Goal: Task Accomplishment & Management: Manage account settings

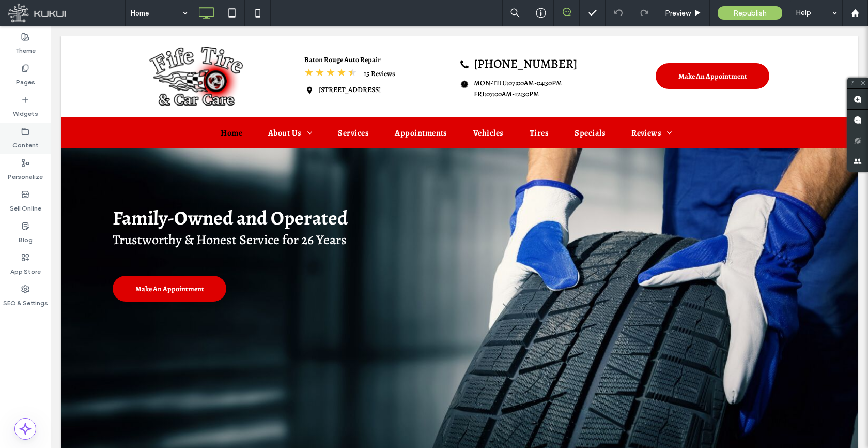
click at [28, 129] on use at bounding box center [25, 131] width 7 height 6
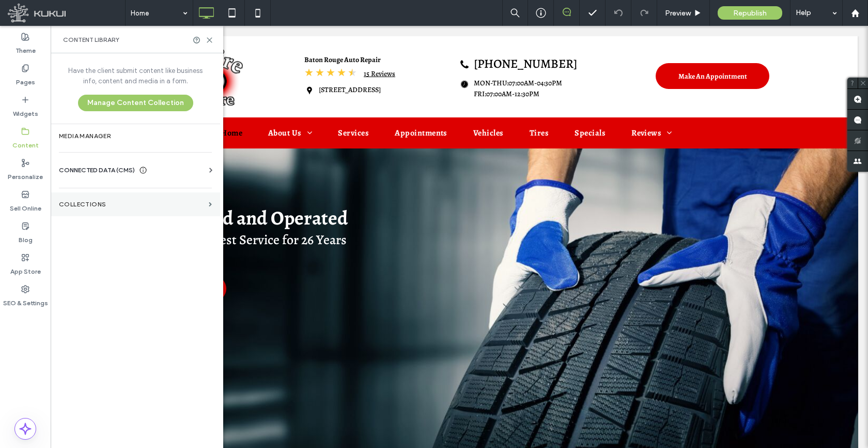
click at [79, 206] on label "Collections" at bounding box center [132, 204] width 146 height 7
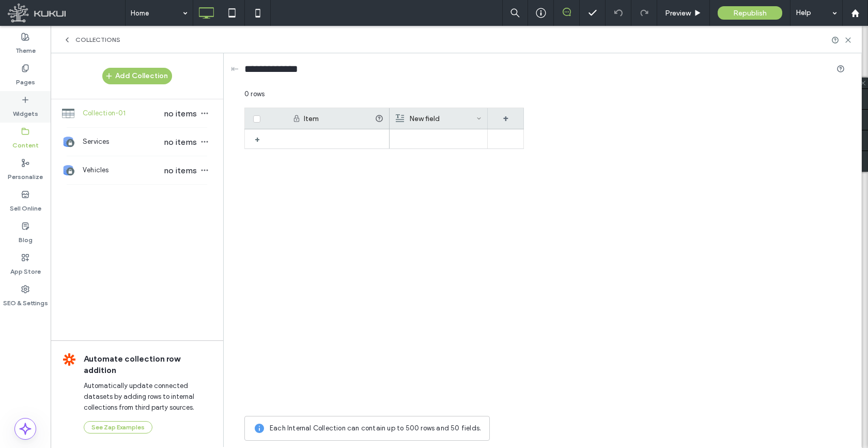
click at [25, 91] on div "Widgets" at bounding box center [25, 107] width 51 height 32
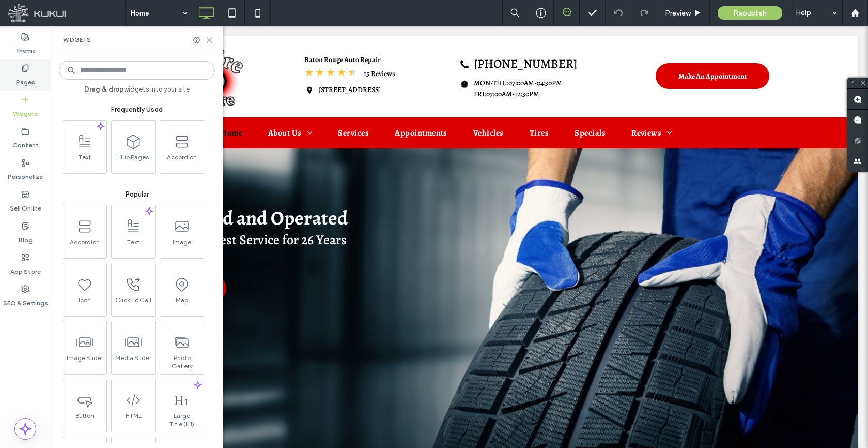
click at [26, 84] on label "Pages" at bounding box center [25, 79] width 19 height 14
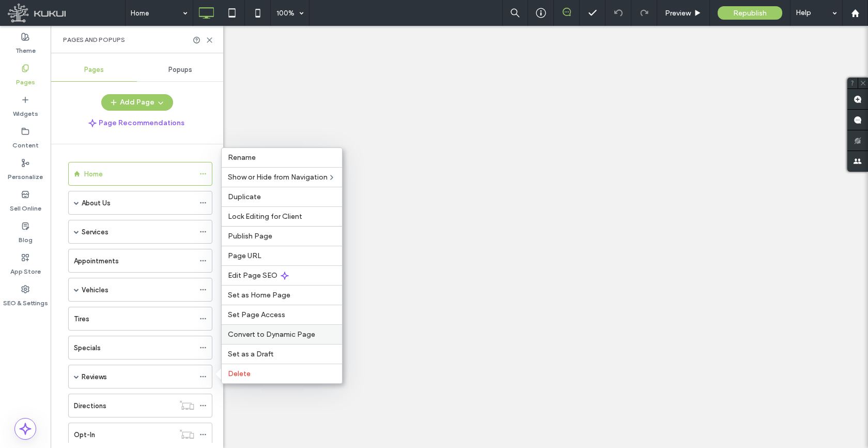
click at [257, 328] on div "Convert to Dynamic Page" at bounding box center [282, 334] width 120 height 20
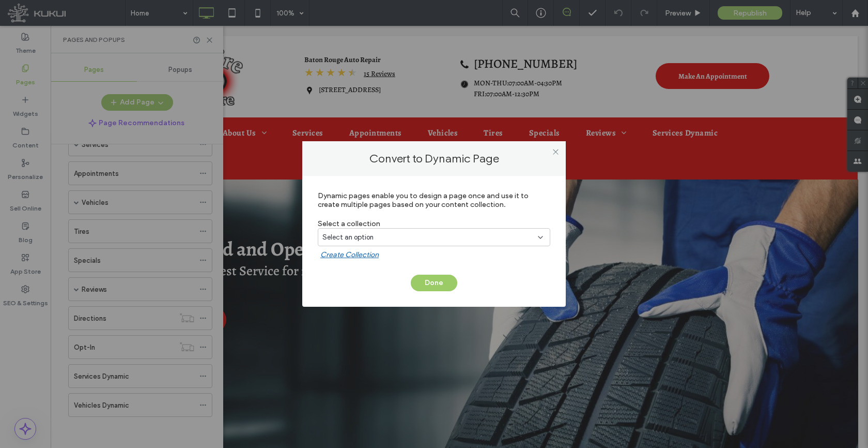
click at [386, 232] on div "Select an option" at bounding box center [428, 237] width 211 height 10
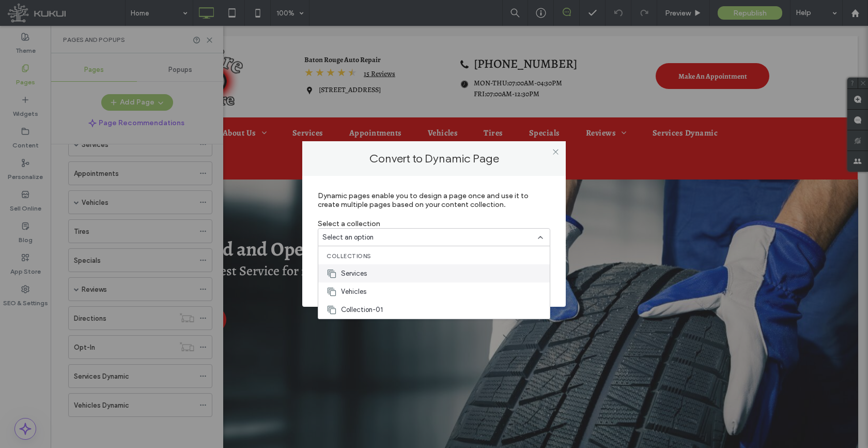
click at [391, 274] on div "Services" at bounding box center [434, 273] width 232 height 18
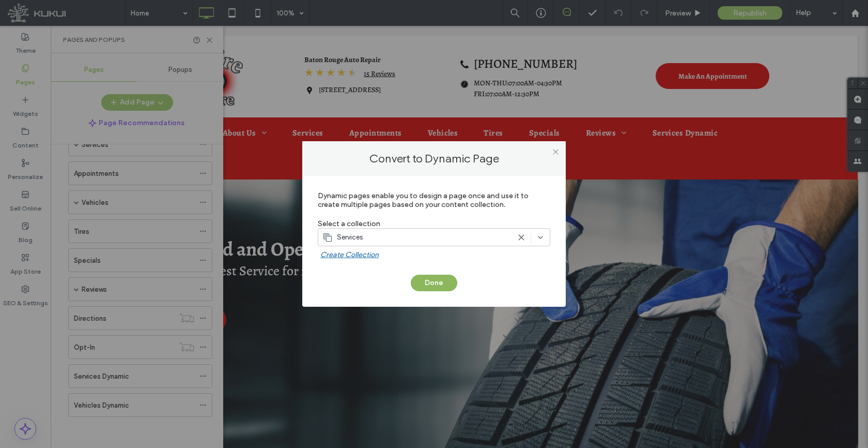
click at [421, 285] on button "Done" at bounding box center [434, 282] width 47 height 17
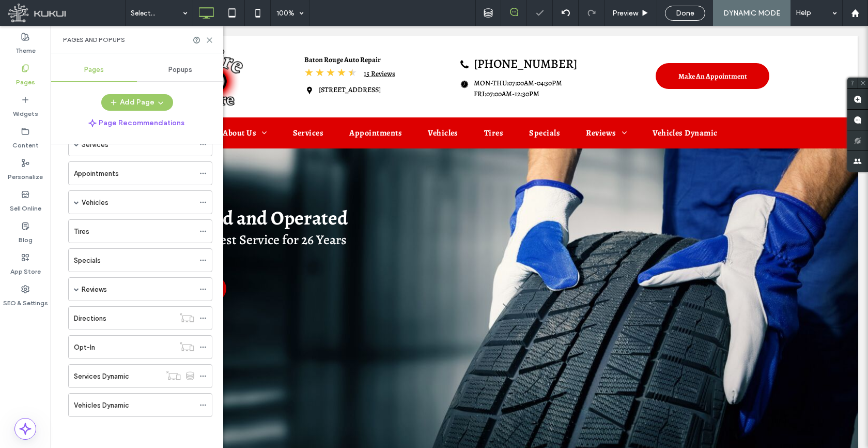
click at [202, 406] on div at bounding box center [434, 224] width 868 height 448
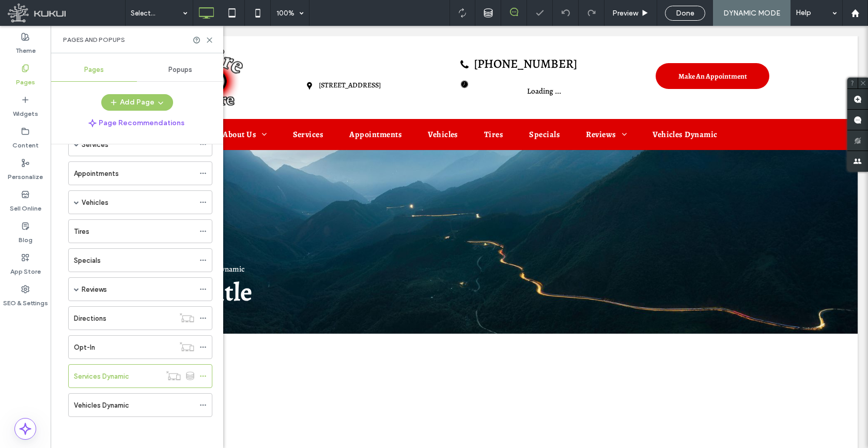
click at [204, 406] on icon at bounding box center [203, 404] width 7 height 7
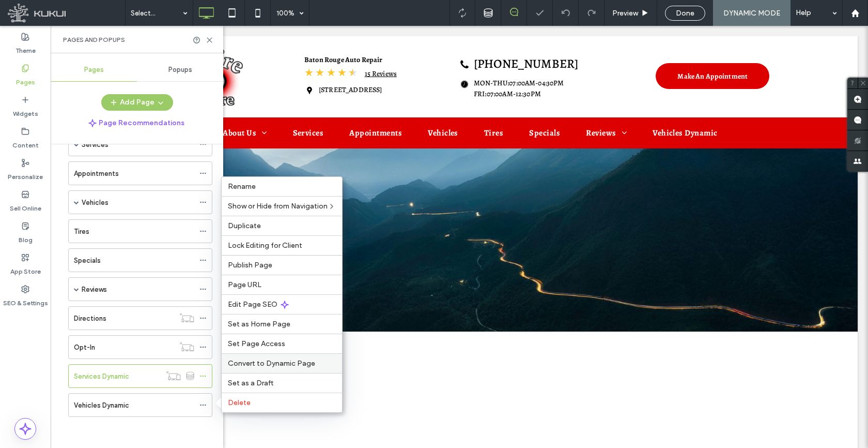
click at [259, 359] on span "Convert to Dynamic Page" at bounding box center [271, 363] width 87 height 9
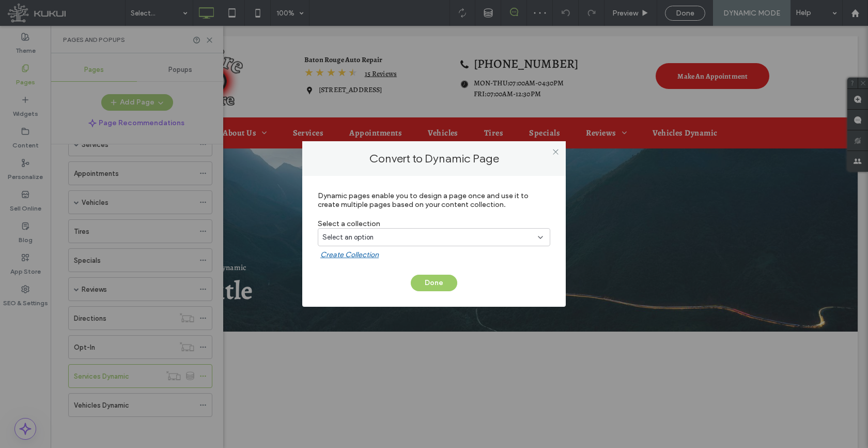
click at [351, 240] on span "Select an option" at bounding box center [348, 237] width 51 height 10
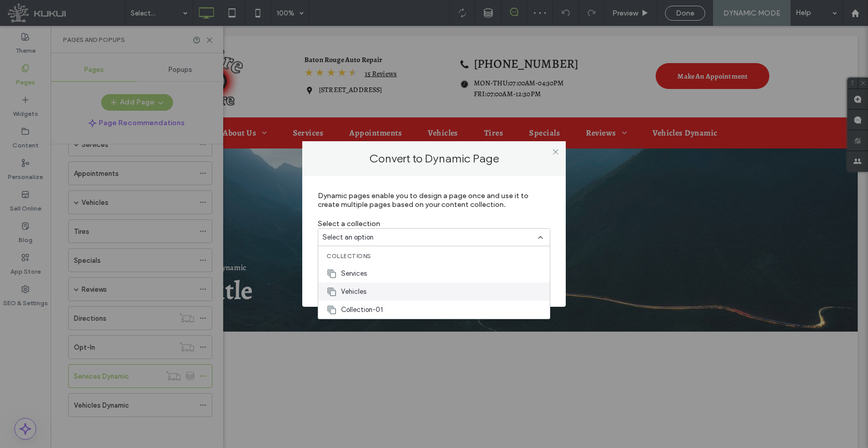
click at [368, 289] on div "Vehicles" at bounding box center [434, 291] width 232 height 18
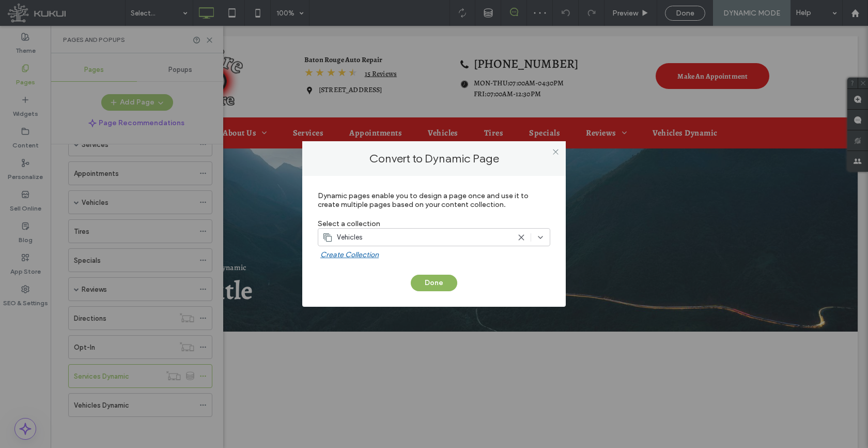
click at [433, 285] on button "Done" at bounding box center [434, 282] width 47 height 17
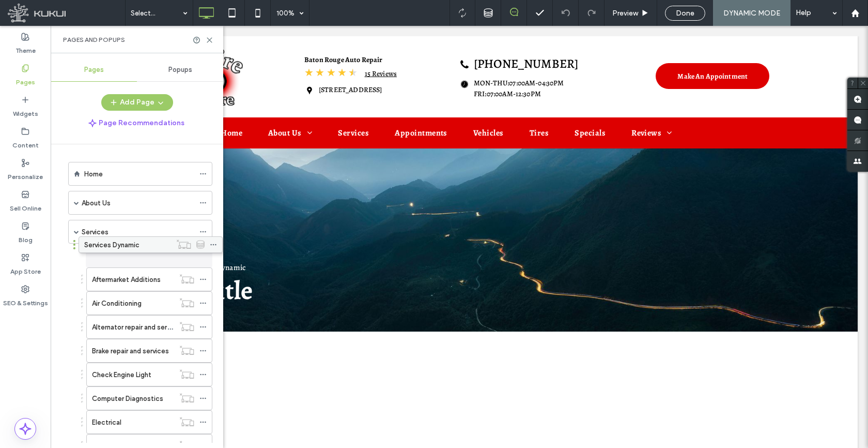
drag, startPoint x: 113, startPoint y: 374, endPoint x: 123, endPoint y: 246, distance: 128.1
click at [77, 233] on span at bounding box center [76, 231] width 5 height 5
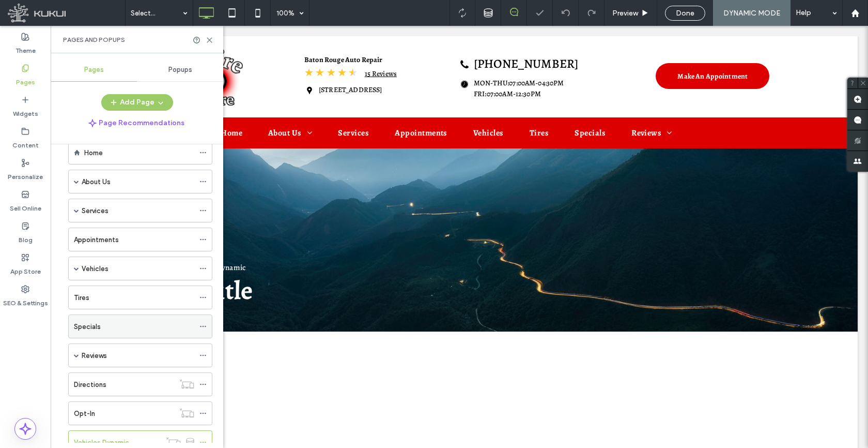
scroll to position [58, 0]
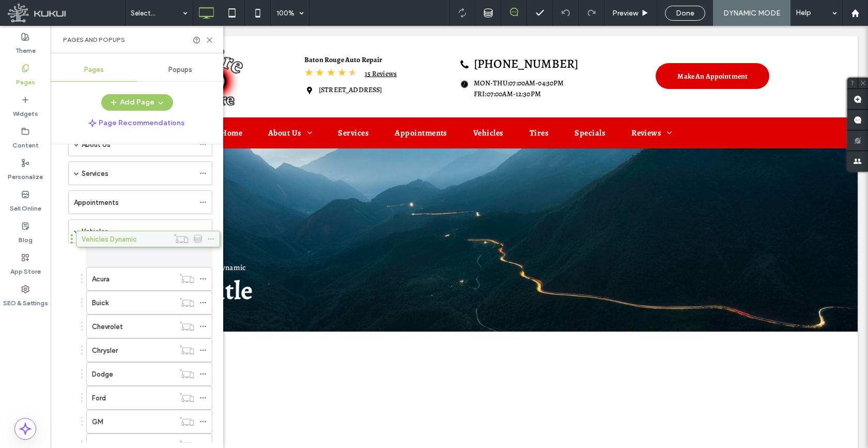
drag, startPoint x: 114, startPoint y: 402, endPoint x: 122, endPoint y: 240, distance: 162.5
click at [74, 231] on span at bounding box center [76, 230] width 5 height 5
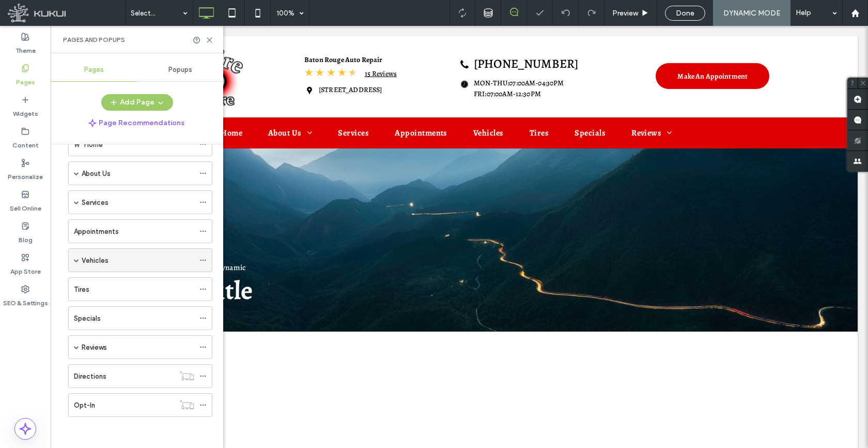
scroll to position [29, 0]
click at [77, 203] on span at bounding box center [76, 202] width 5 height 5
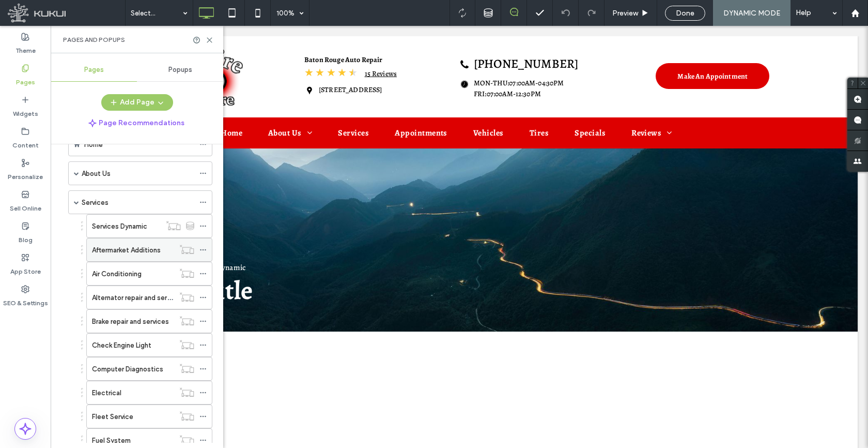
scroll to position [58, 0]
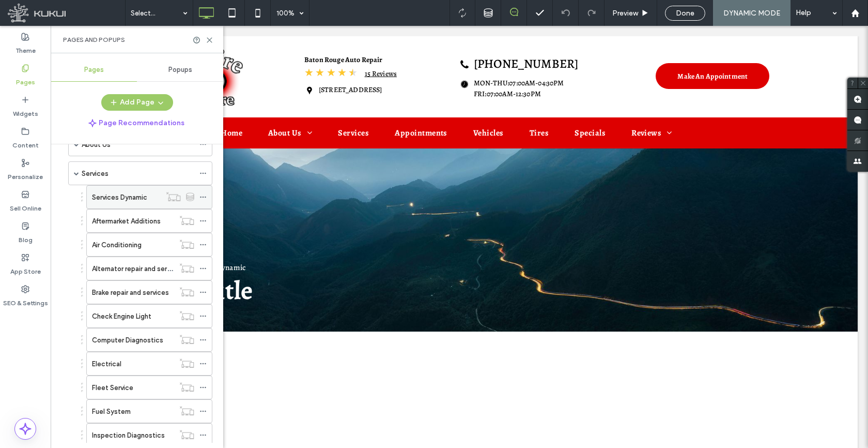
click at [203, 199] on icon at bounding box center [203, 196] width 7 height 7
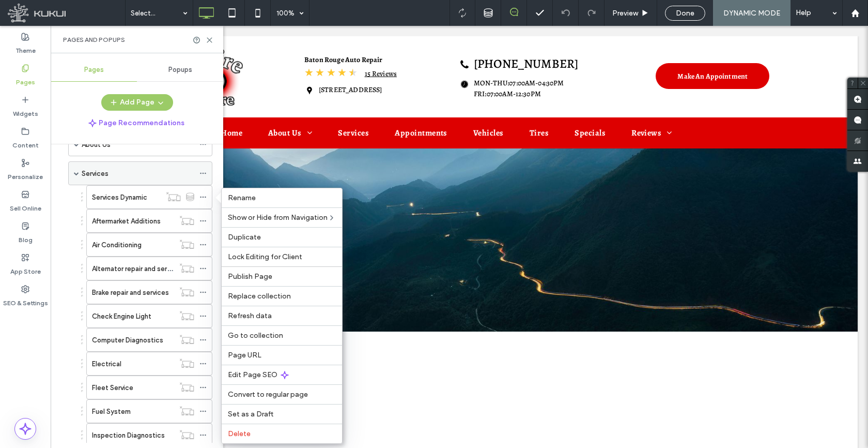
click at [201, 172] on icon at bounding box center [203, 173] width 7 height 7
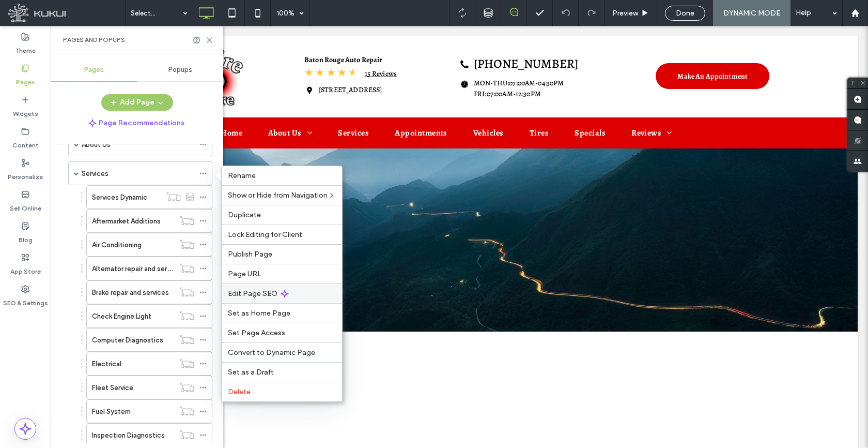
click at [250, 296] on span "Edit Page SEO" at bounding box center [253, 293] width 50 height 9
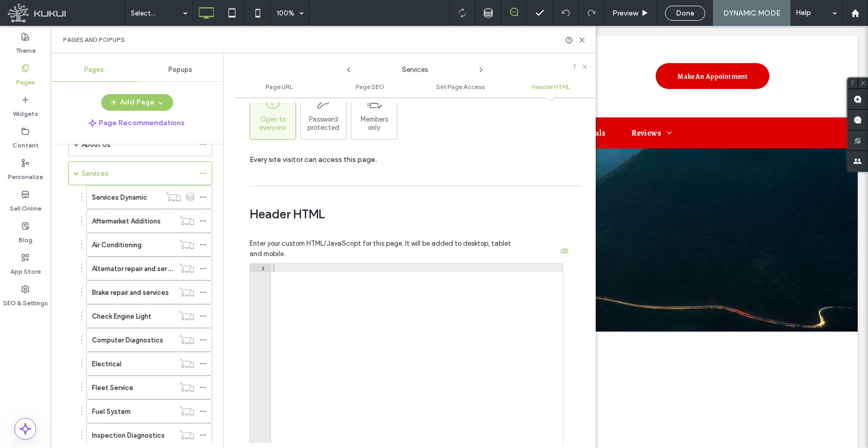
scroll to position [963, 0]
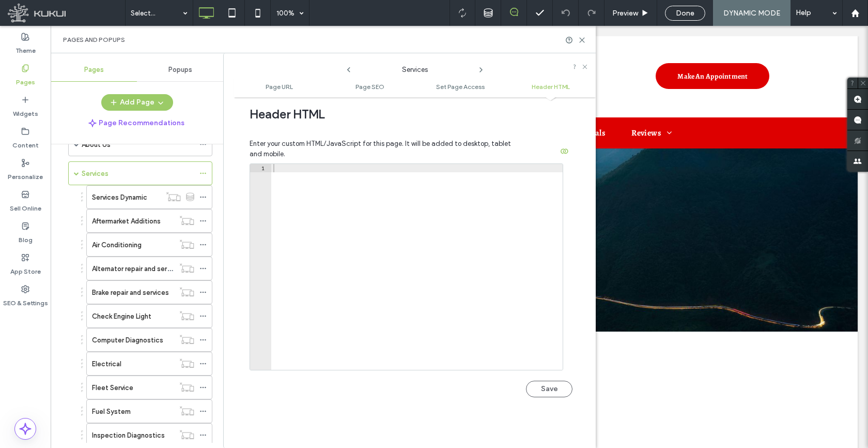
click at [323, 257] on div at bounding box center [417, 275] width 292 height 222
paste textarea "**********"
type textarea "**********"
click at [554, 391] on button "Save" at bounding box center [549, 388] width 47 height 17
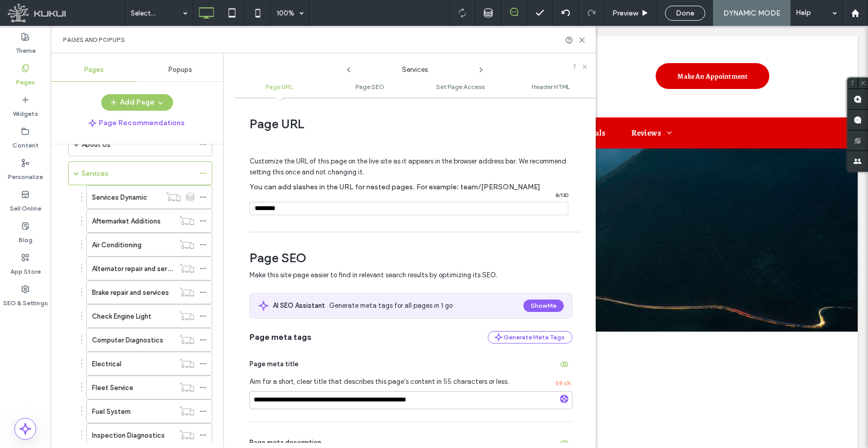
scroll to position [0, 0]
click at [323, 210] on input "notEmpty" at bounding box center [409, 209] width 319 height 13
click at [204, 197] on icon at bounding box center [203, 196] width 7 height 7
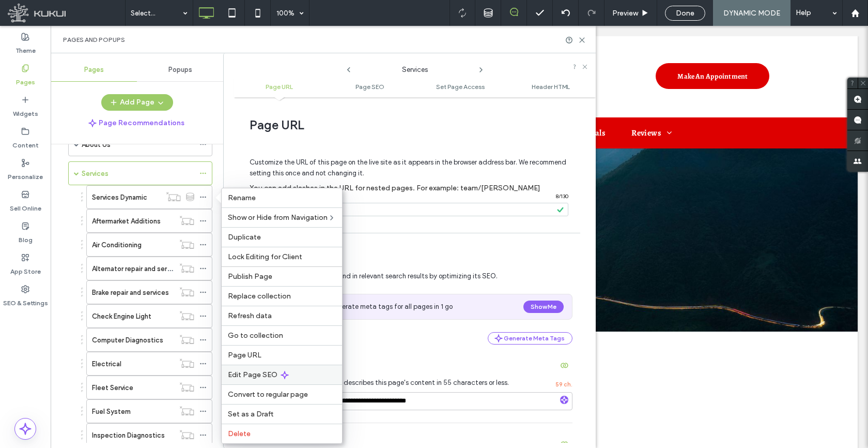
click at [258, 375] on span "Edit Page SEO" at bounding box center [253, 374] width 50 height 9
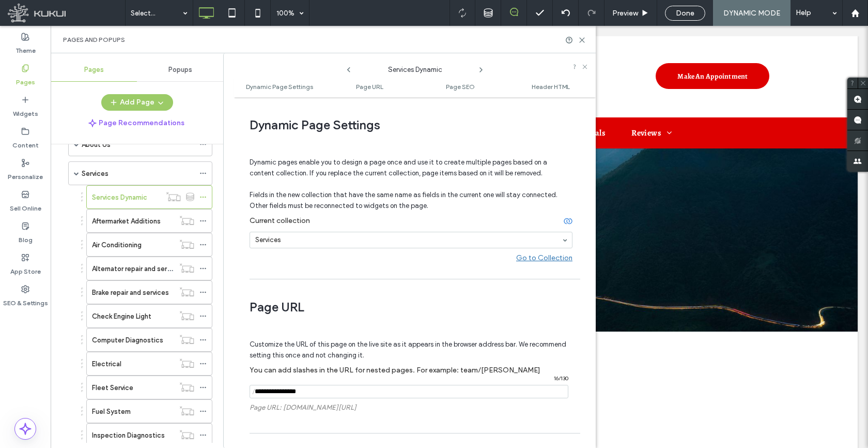
click at [322, 387] on input "notEmpty" at bounding box center [409, 391] width 319 height 13
paste input "********"
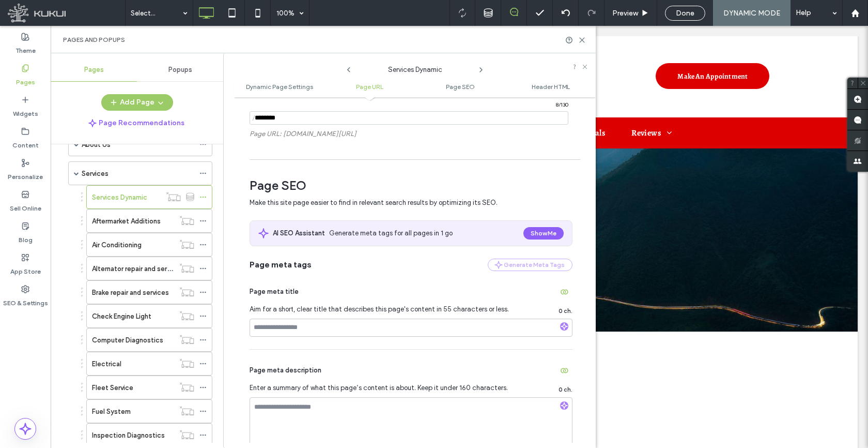
scroll to position [274, 0]
type input "********"
click at [333, 344] on div "Page meta title Aim for a short, clear title that describes this page's content…" at bounding box center [411, 309] width 323 height 78
click at [561, 284] on span "button" at bounding box center [564, 290] width 17 height 17
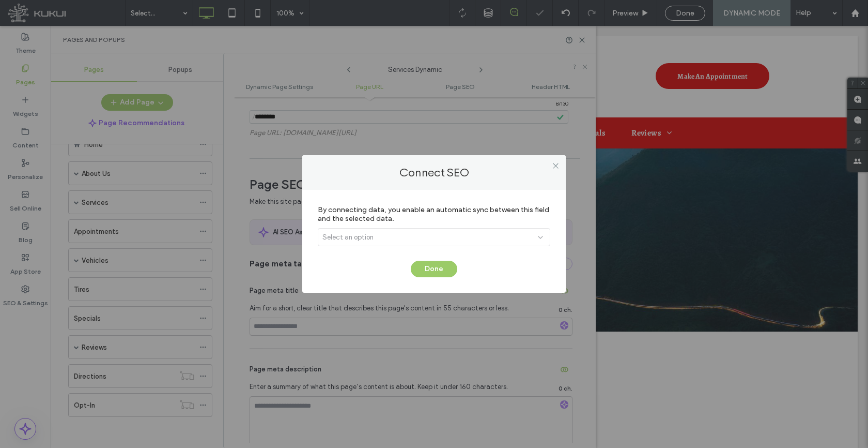
scroll to position [29, 0]
click at [365, 244] on div "Select an option" at bounding box center [434, 237] width 233 height 18
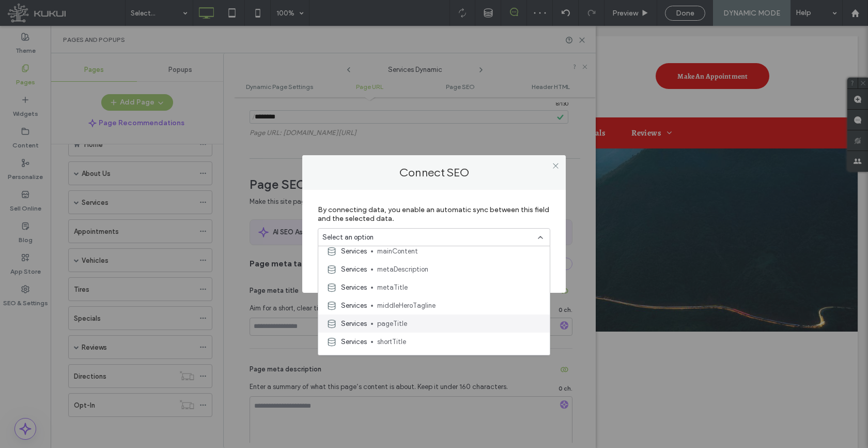
scroll to position [204, 0]
click at [407, 288] on span "metaTitle" at bounding box center [459, 287] width 164 height 10
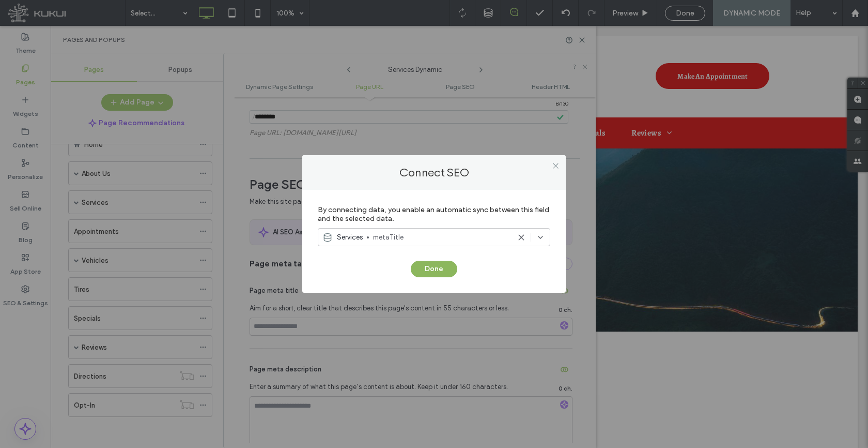
click at [427, 271] on button "Done" at bounding box center [434, 269] width 47 height 17
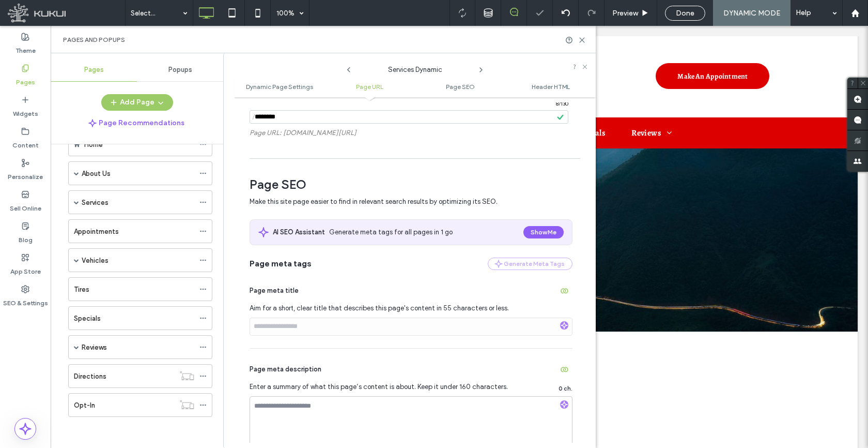
scroll to position [350, 0]
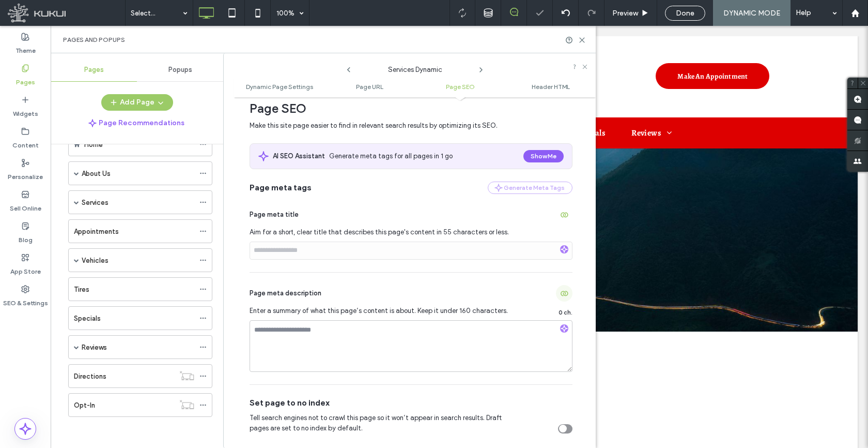
click at [560, 291] on icon "button" at bounding box center [564, 293] width 8 height 8
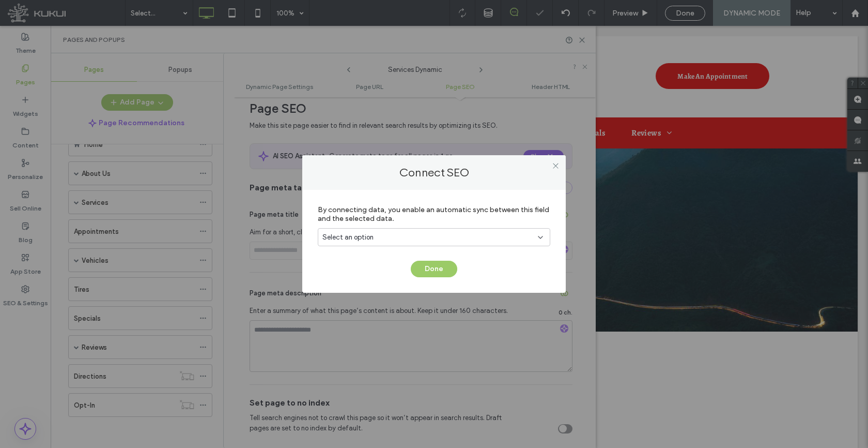
click at [382, 248] on div "Select an option" at bounding box center [434, 239] width 233 height 22
click at [385, 241] on div "Select an option" at bounding box center [428, 237] width 211 height 10
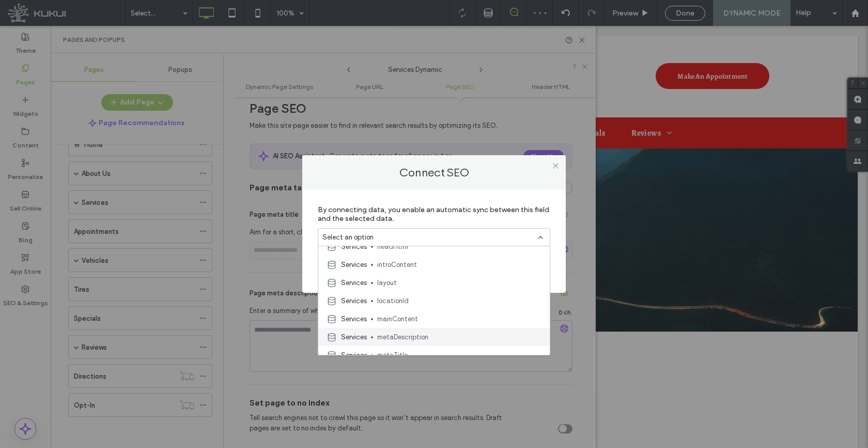
scroll to position [136, 0]
click at [403, 335] on span "metaDescription" at bounding box center [459, 336] width 164 height 10
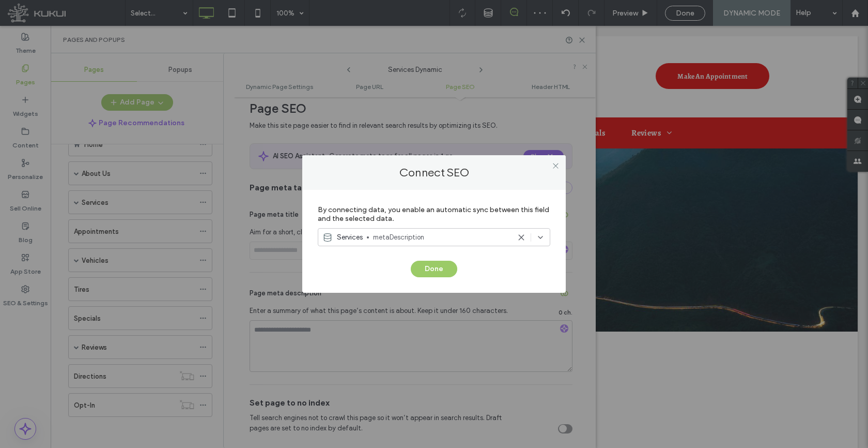
click at [423, 279] on div "By connecting data, you enable an automatic sync between this field and the sel…" at bounding box center [434, 241] width 264 height 103
click at [426, 274] on button "Done" at bounding box center [434, 269] width 47 height 17
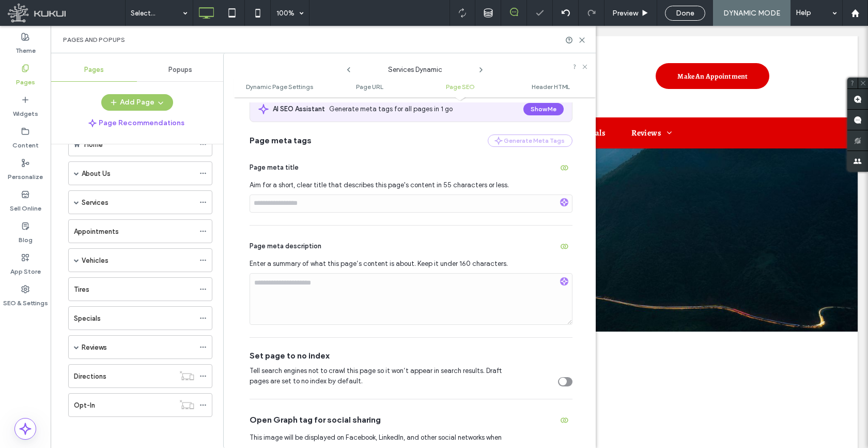
scroll to position [634, 0]
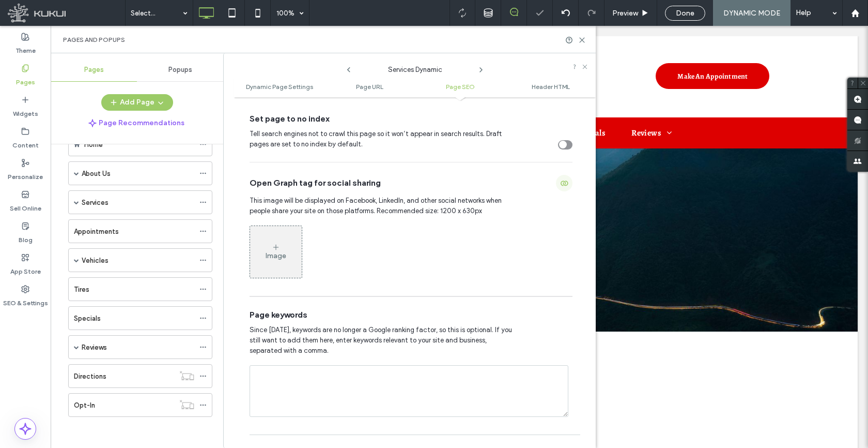
click at [563, 186] on use "button" at bounding box center [565, 182] width 8 height 5
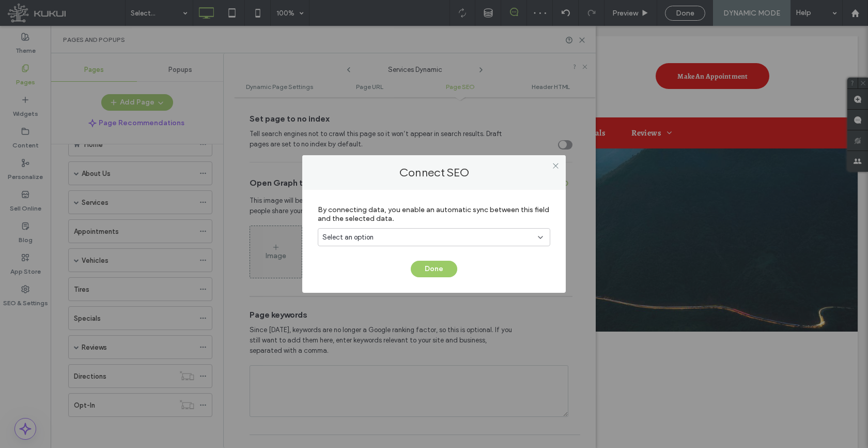
click at [405, 241] on div "Select an option" at bounding box center [428, 237] width 211 height 10
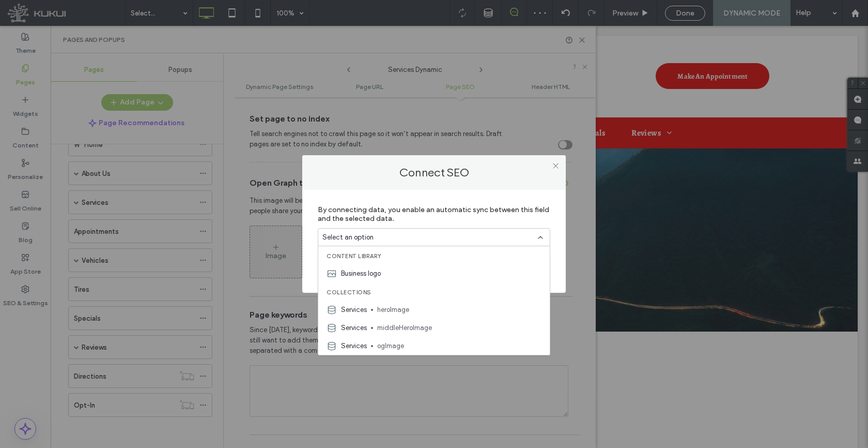
drag, startPoint x: 399, startPoint y: 342, endPoint x: 407, endPoint y: 330, distance: 13.8
click at [399, 342] on span "ogImage" at bounding box center [459, 346] width 164 height 10
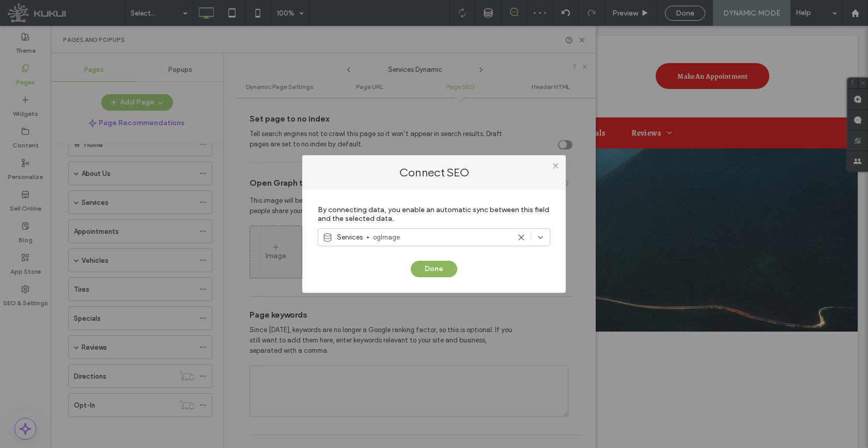
click at [431, 276] on button "Done" at bounding box center [434, 269] width 47 height 17
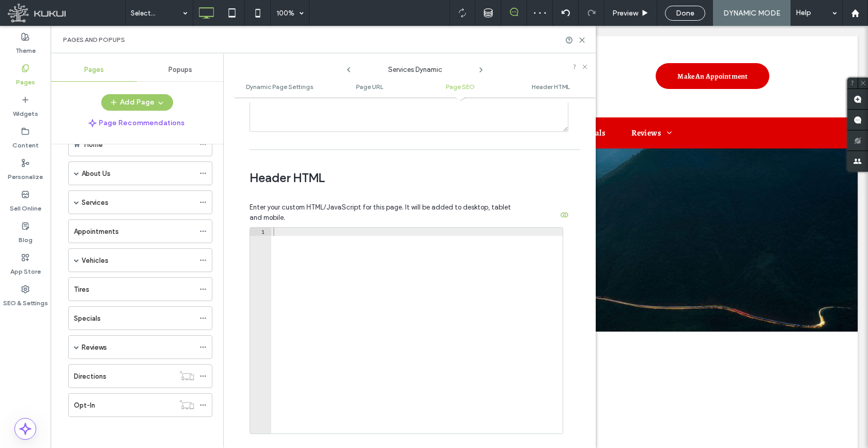
scroll to position [957, 0]
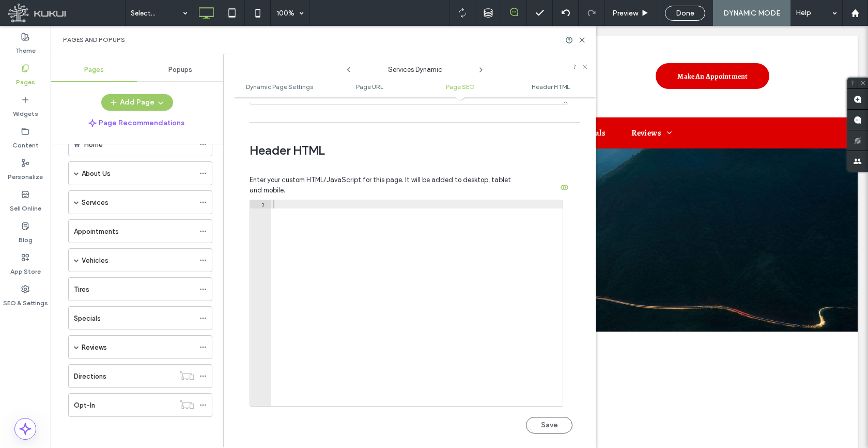
click at [377, 283] on div at bounding box center [417, 311] width 292 height 222
paste textarea "**********"
type textarea "**********"
click at [553, 433] on button "Save" at bounding box center [549, 425] width 47 height 17
click at [77, 260] on span at bounding box center [76, 259] width 5 height 5
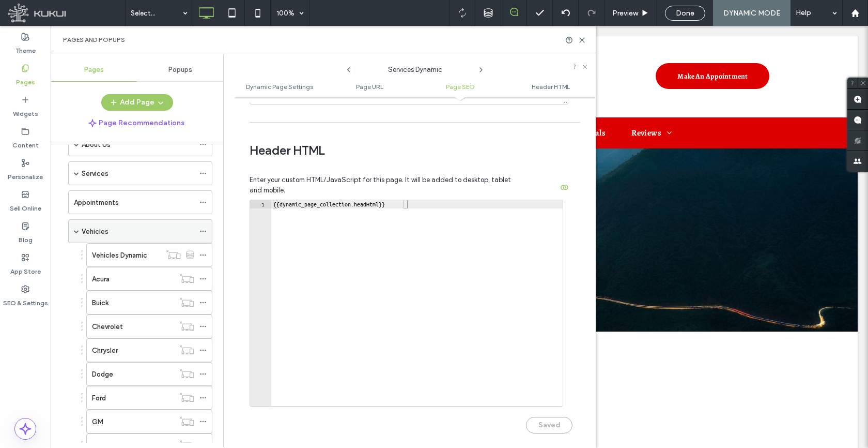
click at [77, 231] on span at bounding box center [76, 230] width 5 height 5
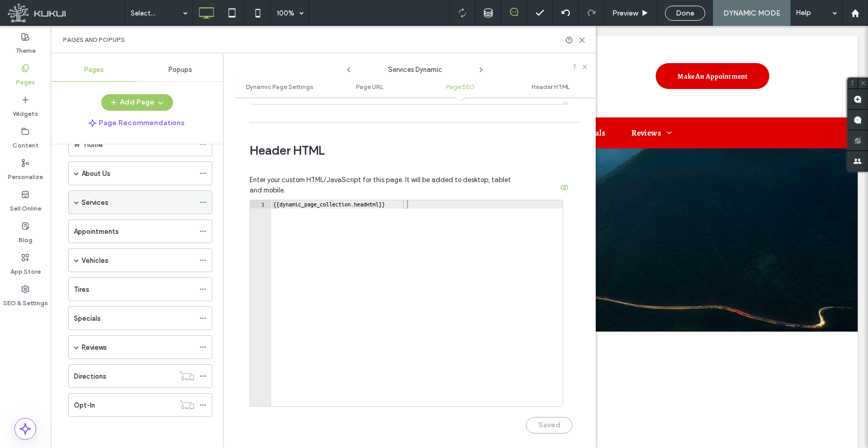
click at [74, 203] on span at bounding box center [76, 202] width 5 height 5
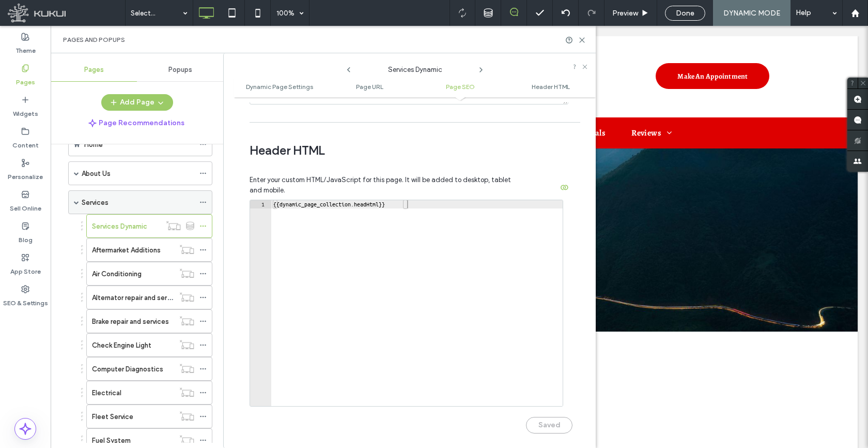
scroll to position [58, 0]
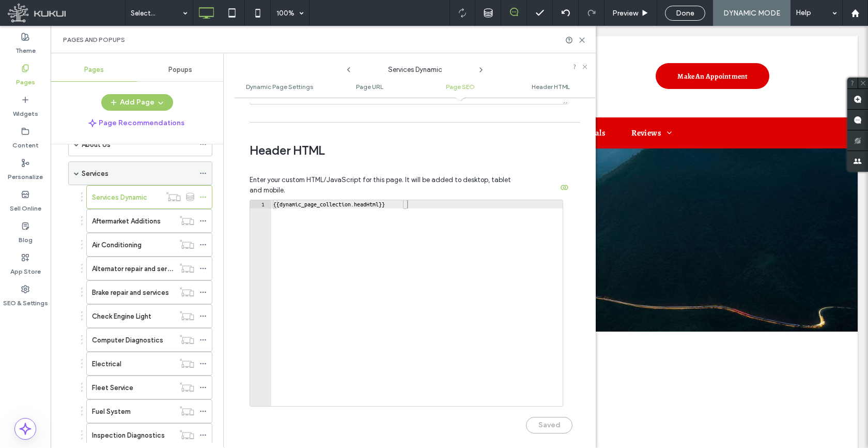
click at [149, 175] on div "Services" at bounding box center [138, 173] width 113 height 11
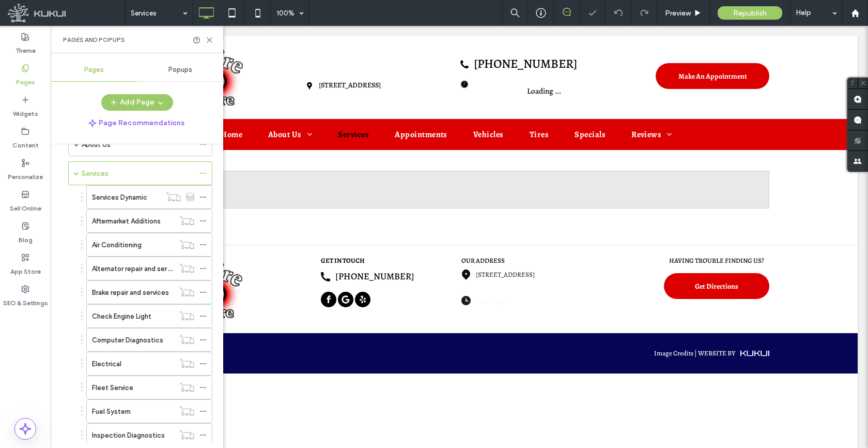
click at [208, 35] on div "Pages and Popups" at bounding box center [137, 39] width 173 height 27
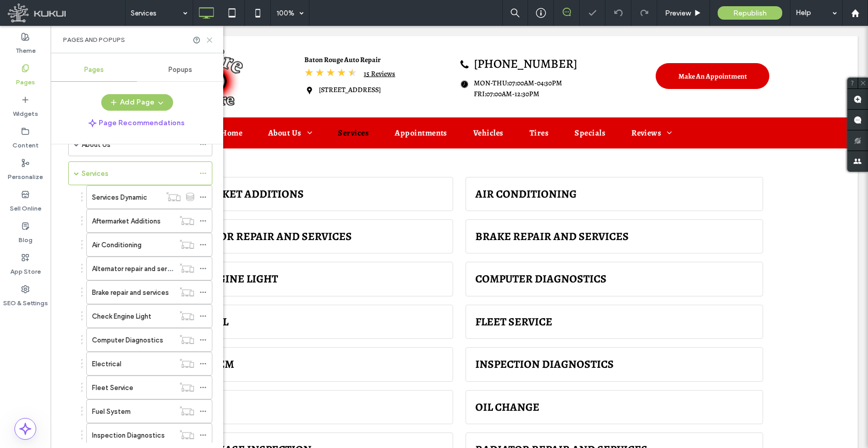
click at [209, 41] on icon at bounding box center [210, 40] width 8 height 8
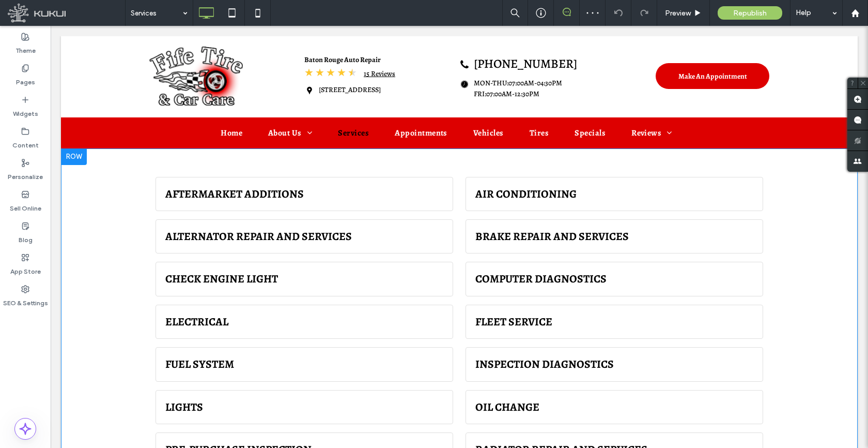
click at [129, 163] on div "Loading ... There are no pages for the selected filter. An error occured while …" at bounding box center [459, 389] width 797 height 483
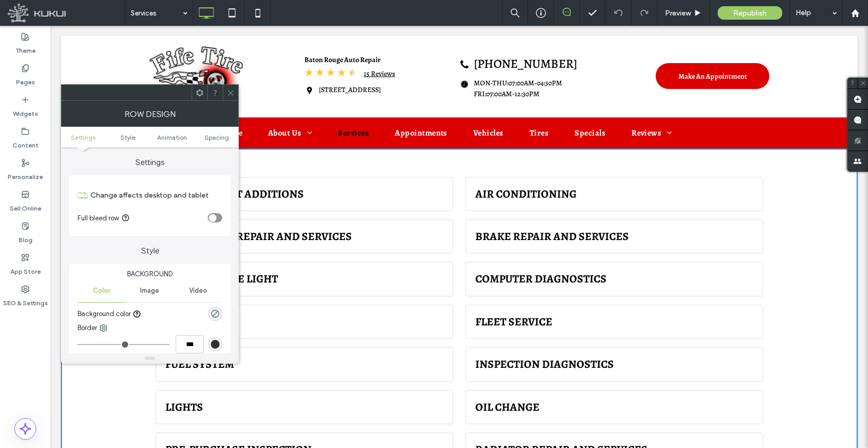
click at [228, 91] on icon at bounding box center [231, 93] width 8 height 8
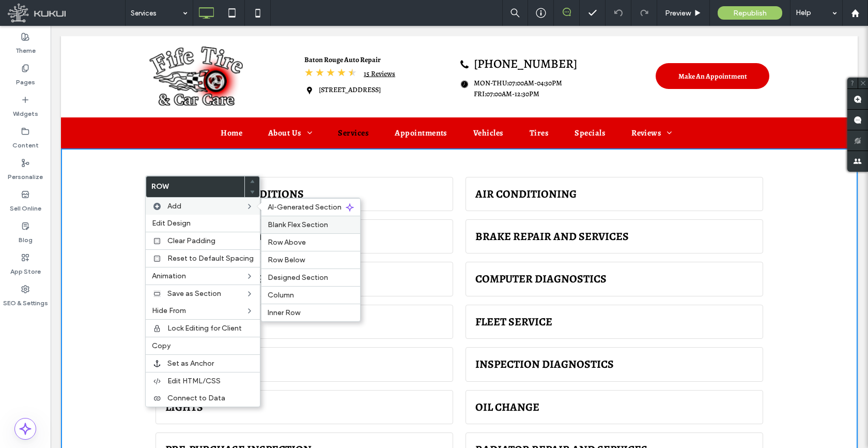
click at [302, 226] on span "Blank Flex Section" at bounding box center [298, 224] width 60 height 9
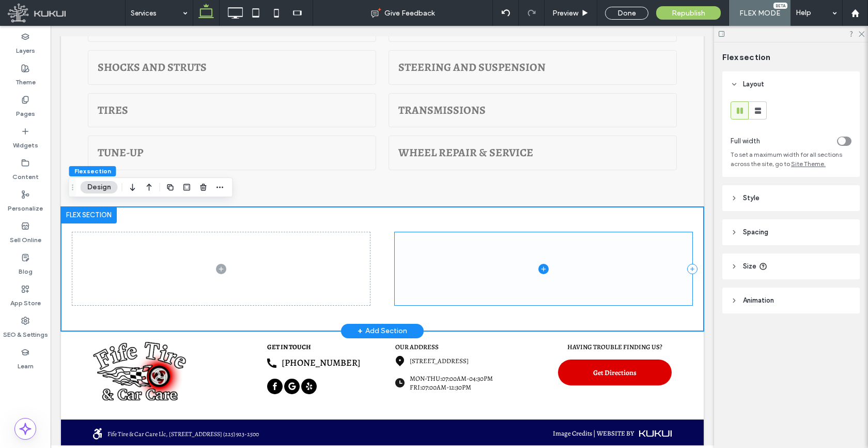
scroll to position [426, 0]
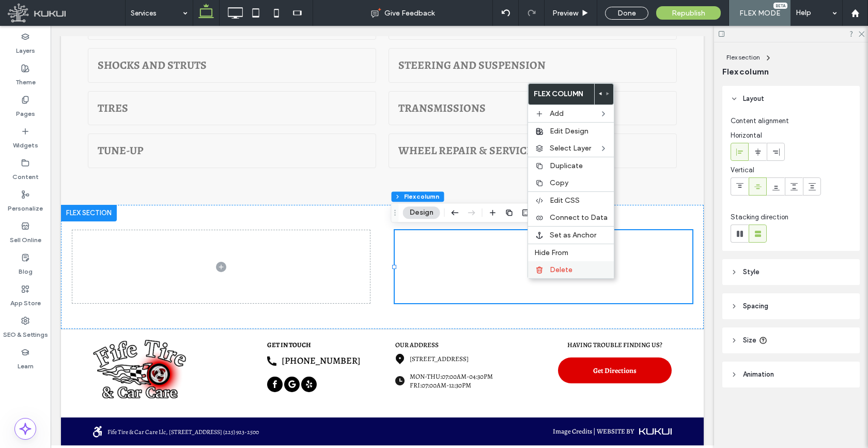
click at [556, 270] on span "Delete" at bounding box center [561, 269] width 23 height 9
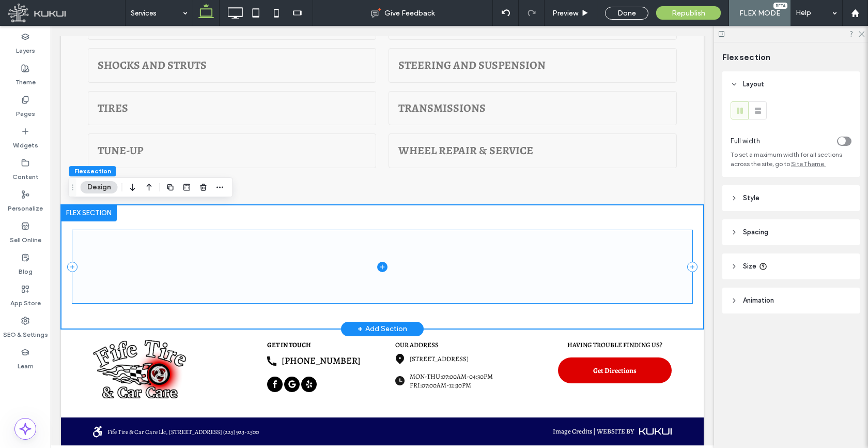
click at [380, 266] on icon at bounding box center [382, 266] width 5 height 1
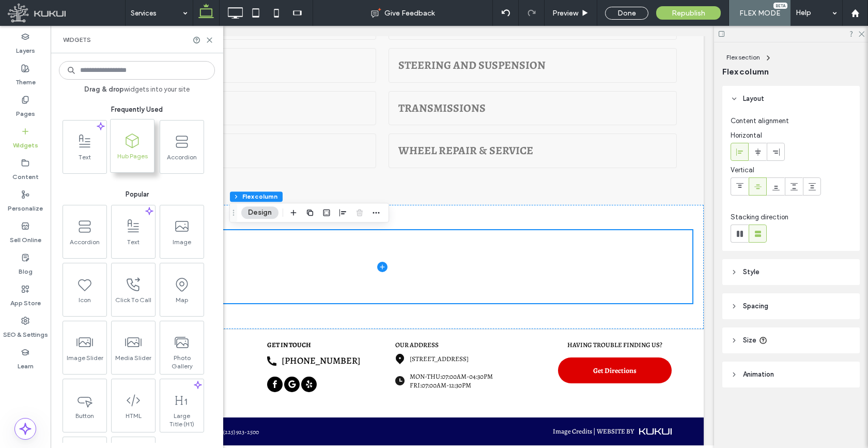
click at [132, 154] on span "Hub Pages" at bounding box center [132, 159] width 43 height 14
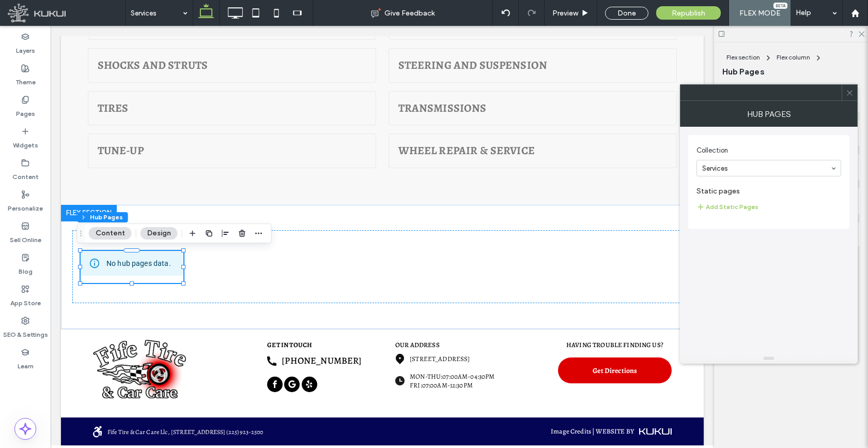
click at [849, 100] on span at bounding box center [850, 93] width 8 height 16
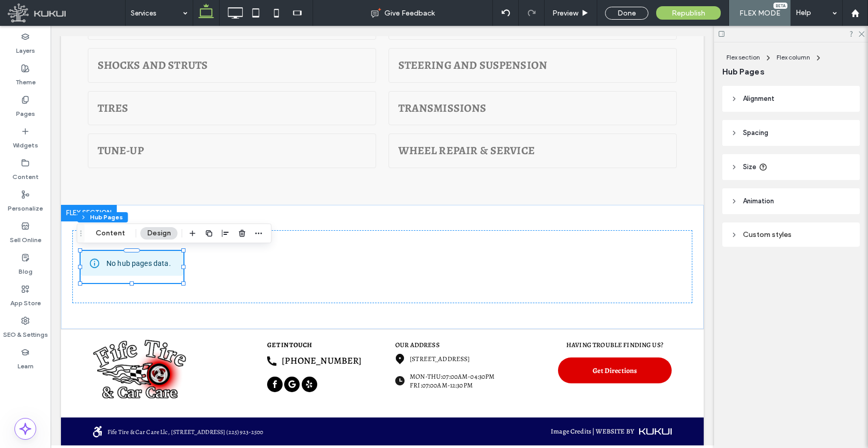
click at [770, 101] on span "Alignment" at bounding box center [759, 99] width 32 height 10
click at [796, 123] on icon at bounding box center [798, 125] width 8 height 8
type input "***"
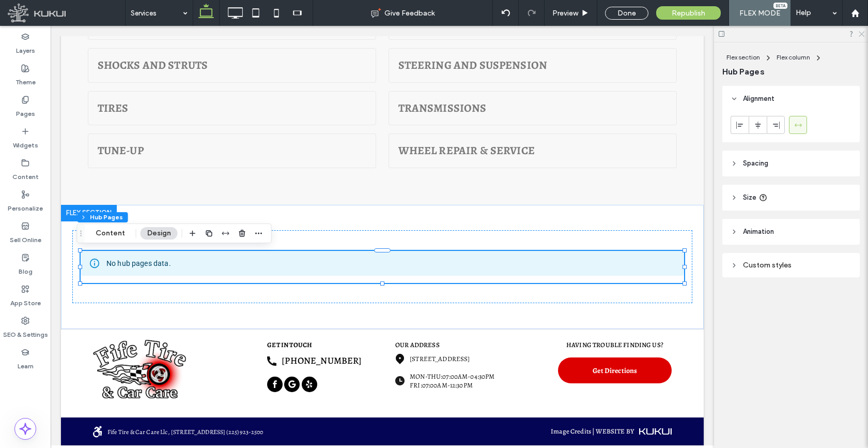
click at [861, 34] on use at bounding box center [862, 35] width 6 height 6
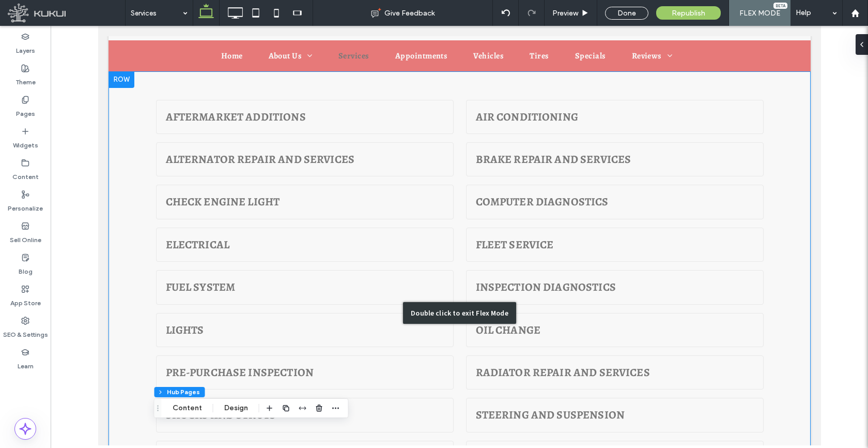
scroll to position [20, 0]
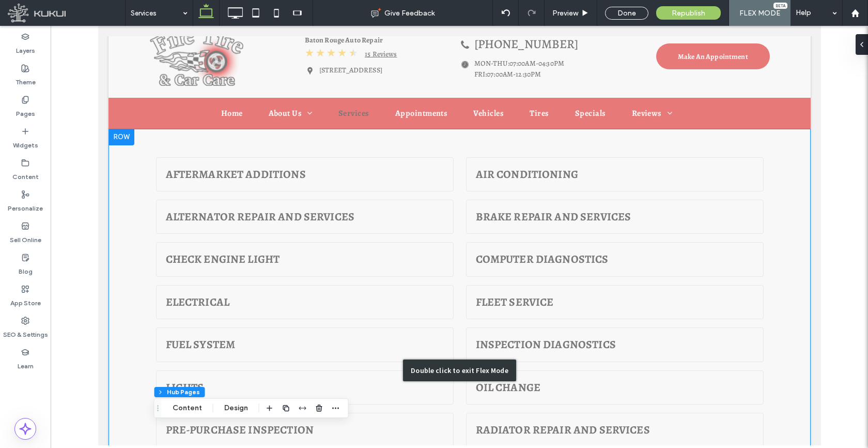
click at [123, 137] on div "Double click to exit Flex Mode" at bounding box center [459, 370] width 702 height 483
click at [122, 135] on div "Double click to exit Flex Mode" at bounding box center [459, 370] width 702 height 483
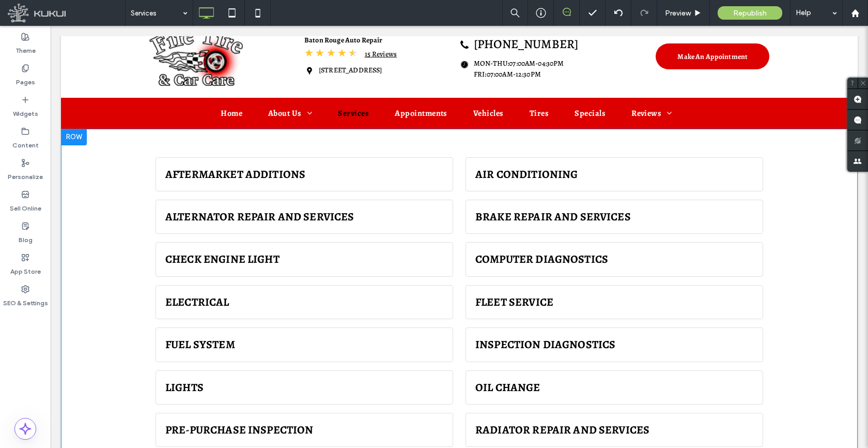
click at [80, 137] on div at bounding box center [74, 137] width 26 height 17
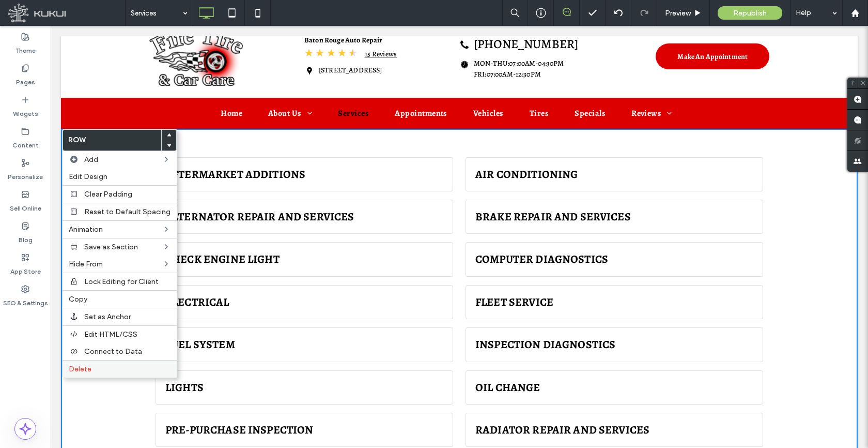
click at [103, 368] on label "Delete" at bounding box center [120, 368] width 102 height 9
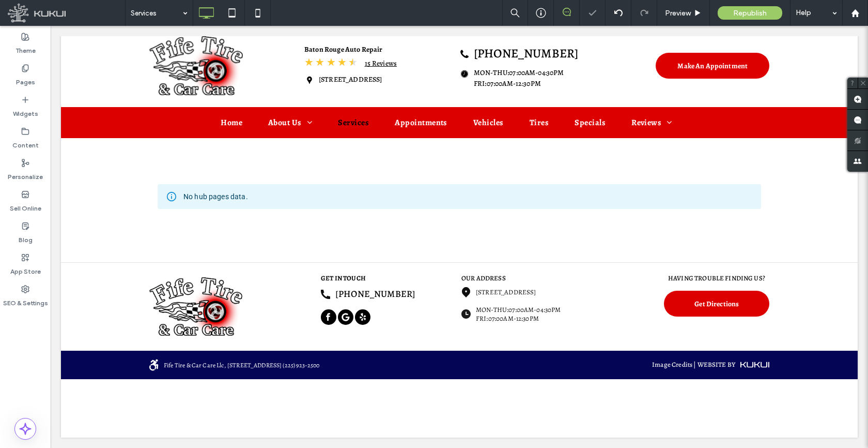
scroll to position [10, 0]
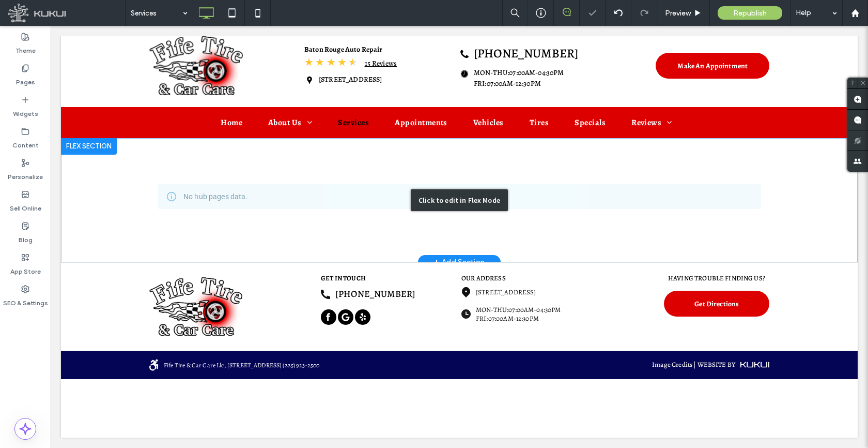
click at [198, 203] on div "Click to edit in Flex Mode" at bounding box center [459, 200] width 797 height 124
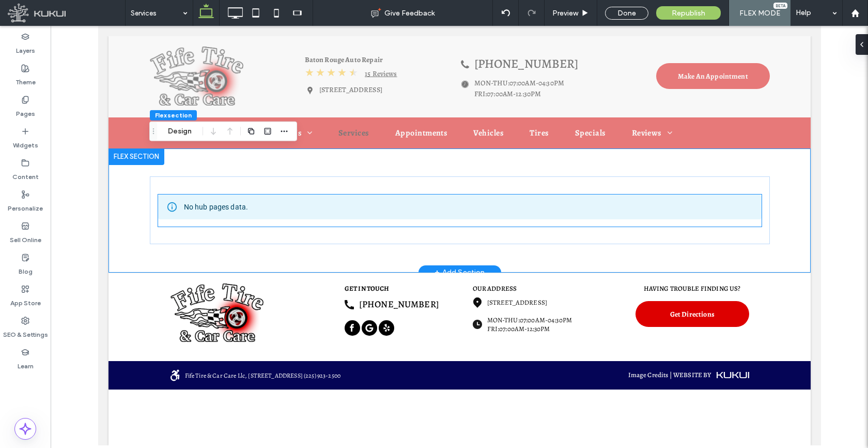
click at [198, 203] on div "No hub pages data." at bounding box center [215, 206] width 65 height 19
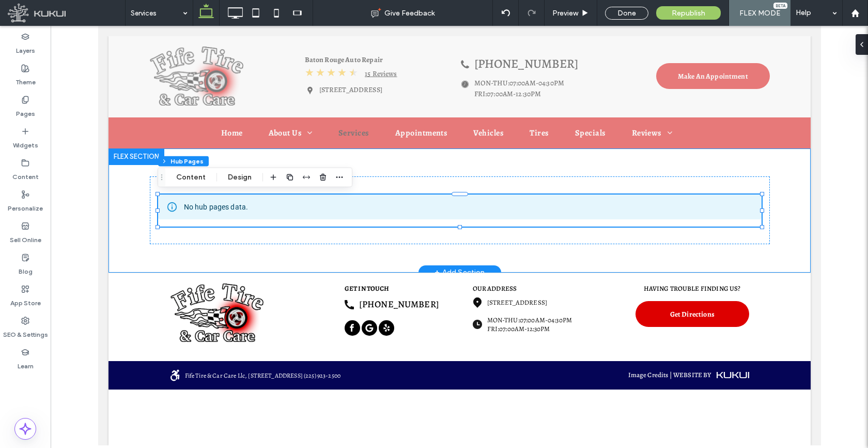
click at [376, 164] on div "No hub pages data." at bounding box center [459, 210] width 620 height 124
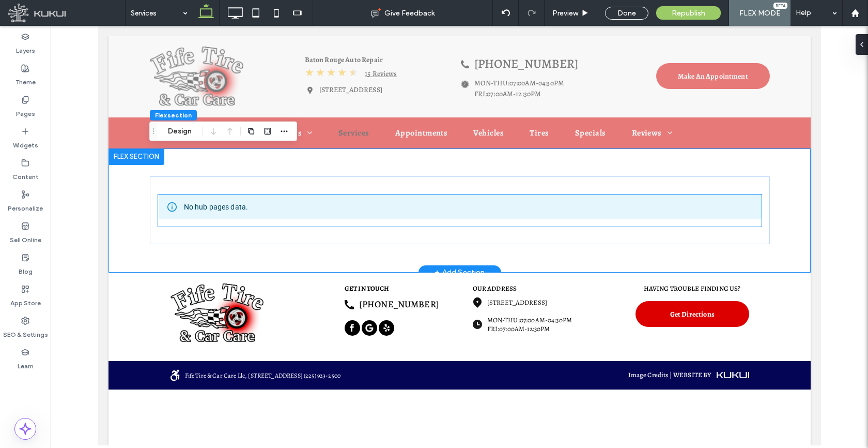
click at [312, 209] on div "No hub pages data." at bounding box center [460, 206] width 604 height 25
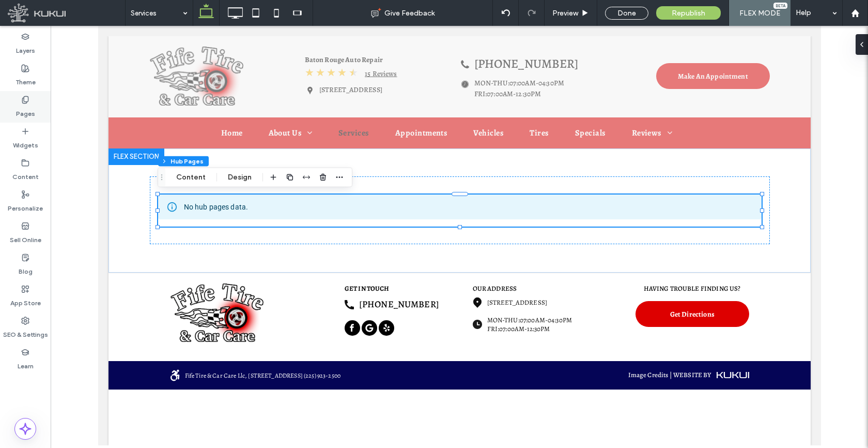
click at [34, 100] on div "Pages" at bounding box center [25, 107] width 51 height 32
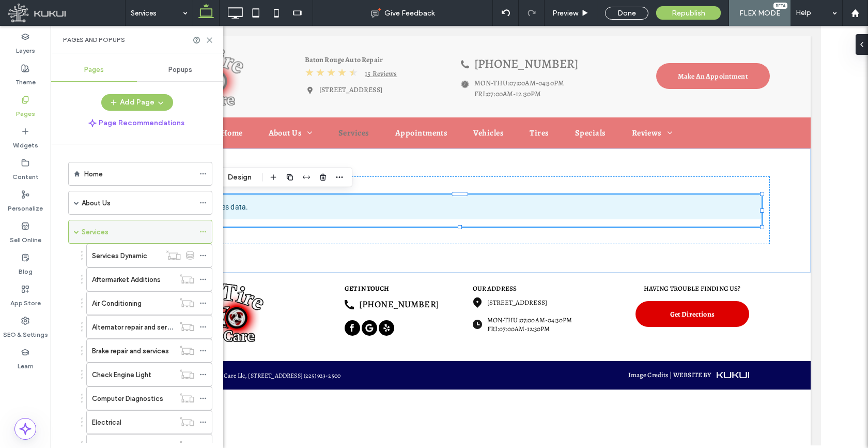
click at [73, 234] on div "Services" at bounding box center [140, 232] width 144 height 24
click at [77, 231] on span at bounding box center [76, 231] width 5 height 5
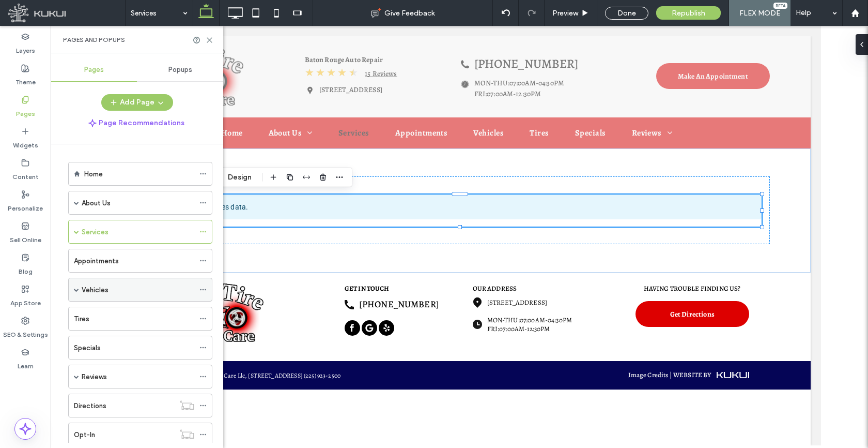
click at [88, 287] on label "Vehicles" at bounding box center [95, 290] width 27 height 18
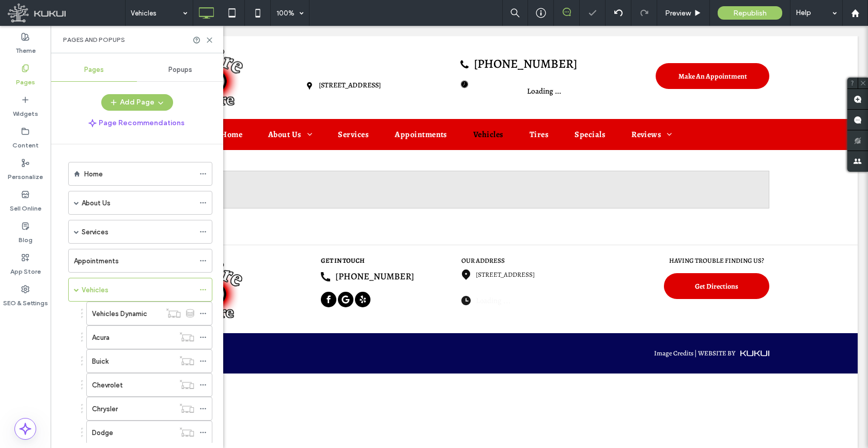
click at [205, 287] on icon at bounding box center [203, 289] width 7 height 7
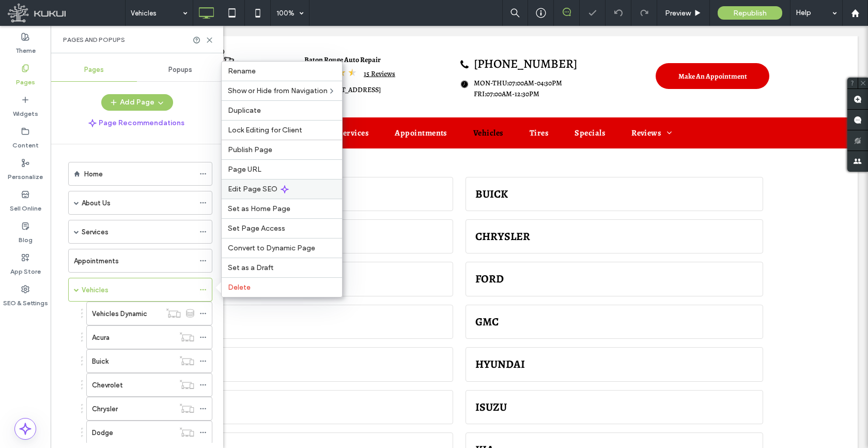
click at [261, 190] on span "Edit Page SEO" at bounding box center [253, 189] width 50 height 9
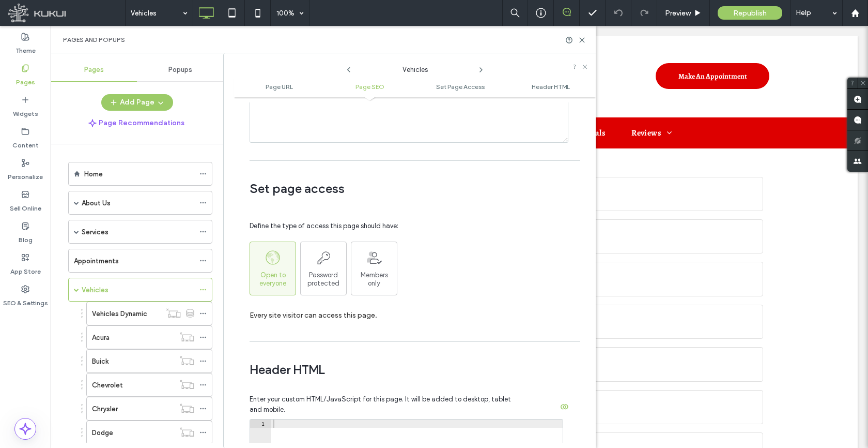
scroll to position [954, 0]
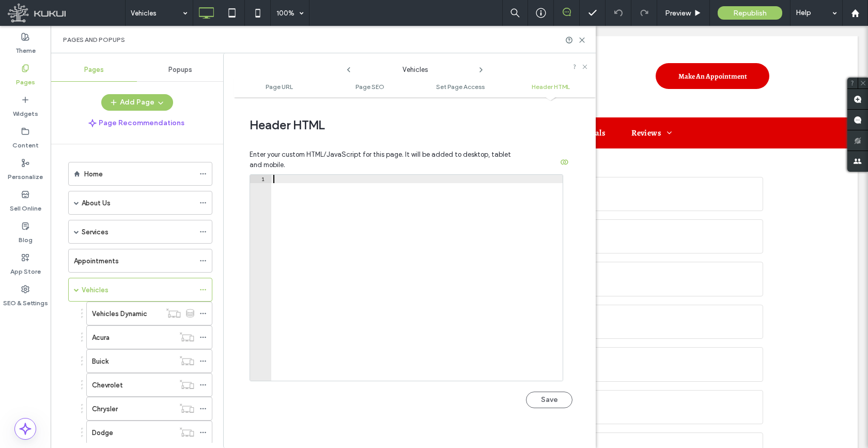
click at [384, 268] on div at bounding box center [417, 286] width 292 height 222
paste textarea "**********"
type textarea "**********"
drag, startPoint x: 549, startPoint y: 400, endPoint x: 534, endPoint y: 393, distance: 16.6
click at [549, 400] on button "Save" at bounding box center [549, 399] width 47 height 17
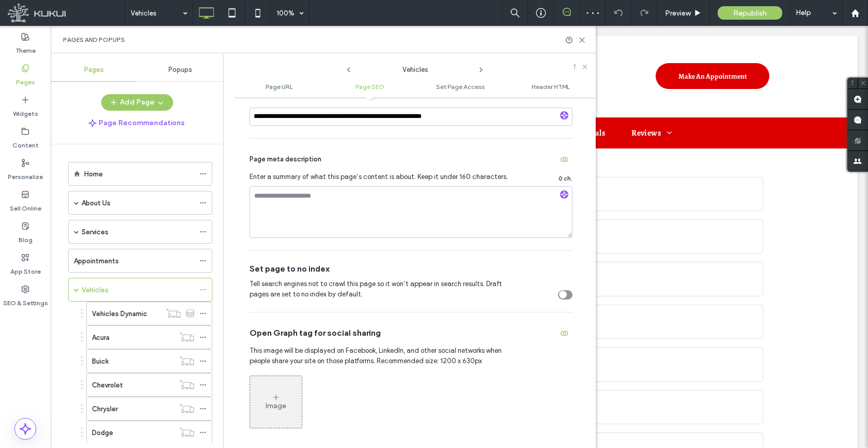
scroll to position [12, 0]
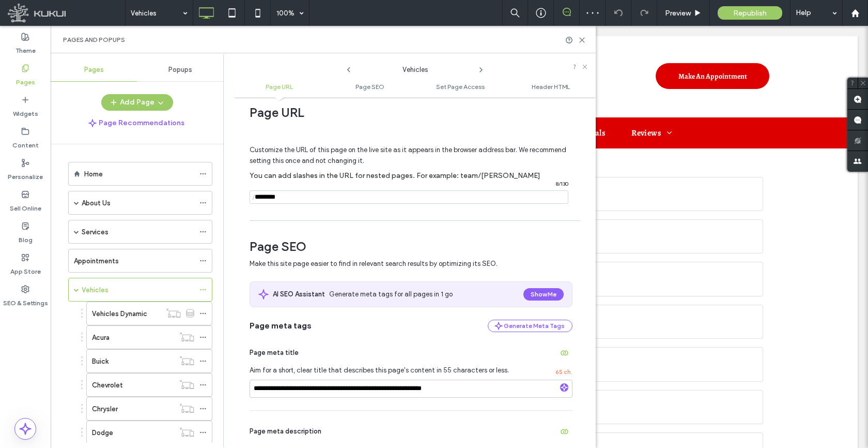
click at [325, 205] on div "Customize the URL of this page on the live site as it appears in the browser ad…" at bounding box center [411, 170] width 323 height 90
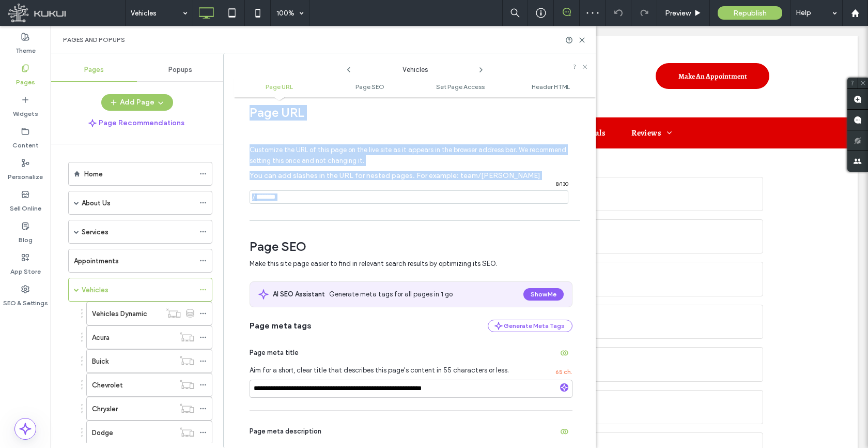
click at [325, 205] on div "Customize the URL of this page on the live site as it appears in the browser ad…" at bounding box center [411, 170] width 323 height 90
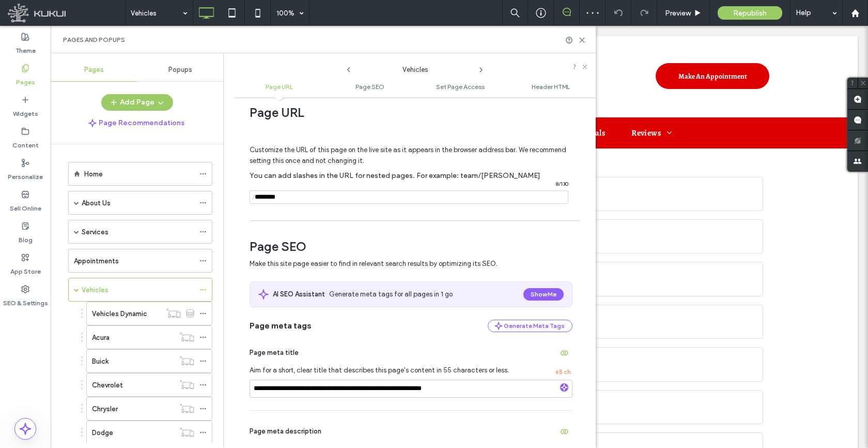
click at [324, 200] on input "notEmpty" at bounding box center [409, 196] width 319 height 13
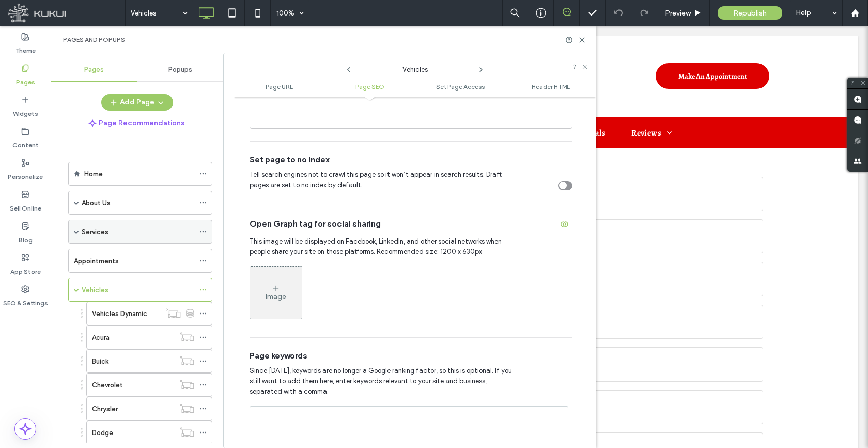
scroll to position [361, 0]
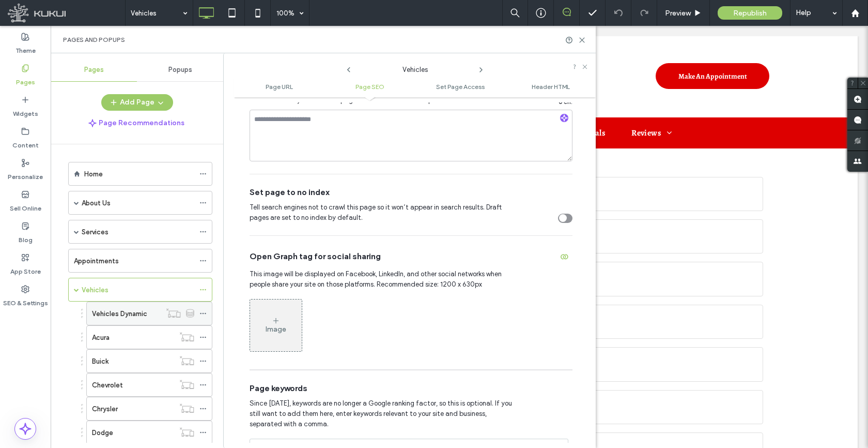
click at [205, 313] on use at bounding box center [203, 314] width 6 height 2
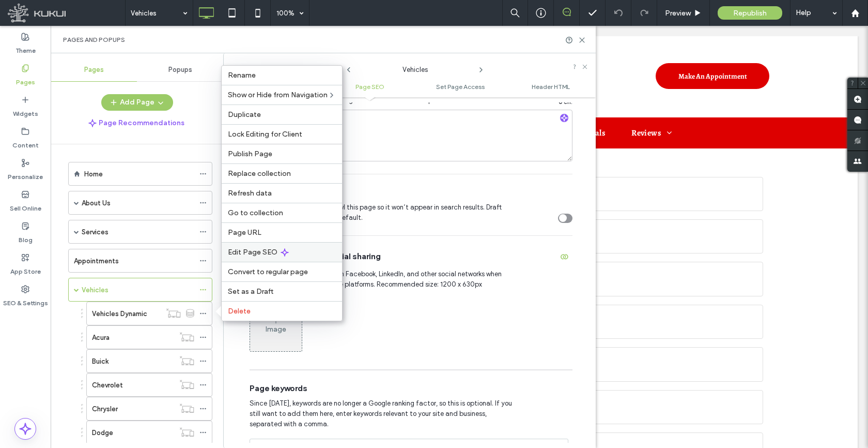
click at [249, 255] on span "Edit Page SEO" at bounding box center [253, 252] width 50 height 9
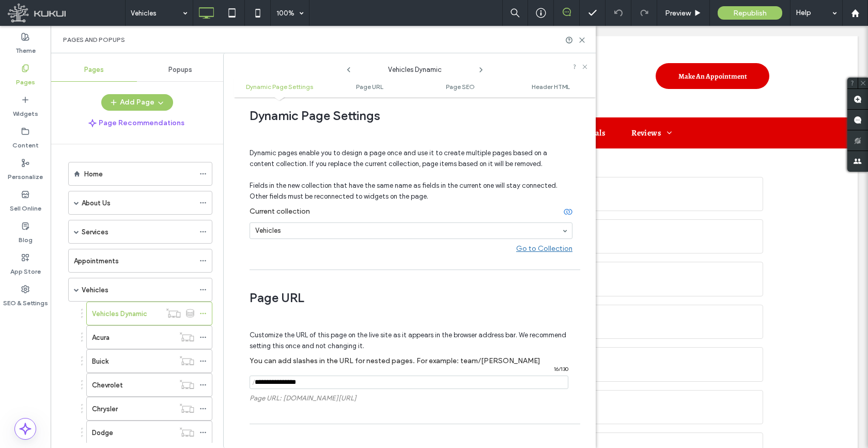
scroll to position [19, 0]
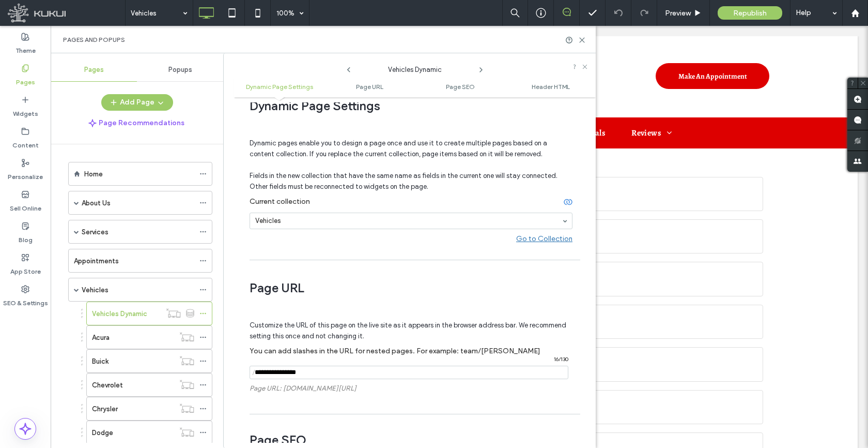
click at [314, 373] on input "notEmpty" at bounding box center [409, 371] width 319 height 13
paste input "********"
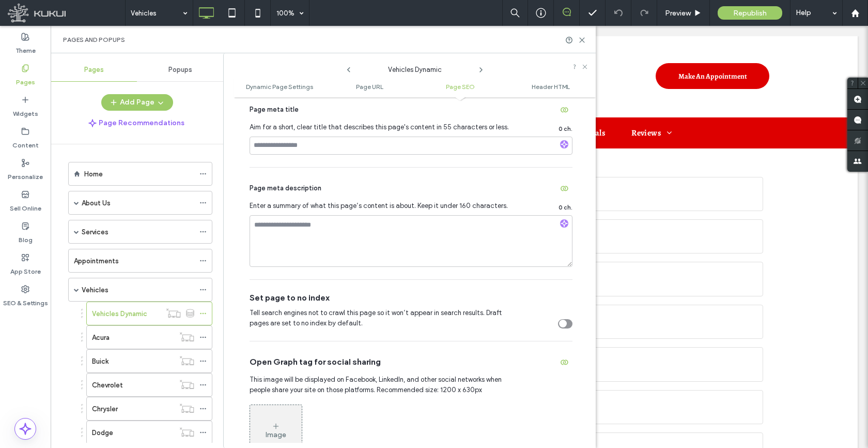
scroll to position [356, 0]
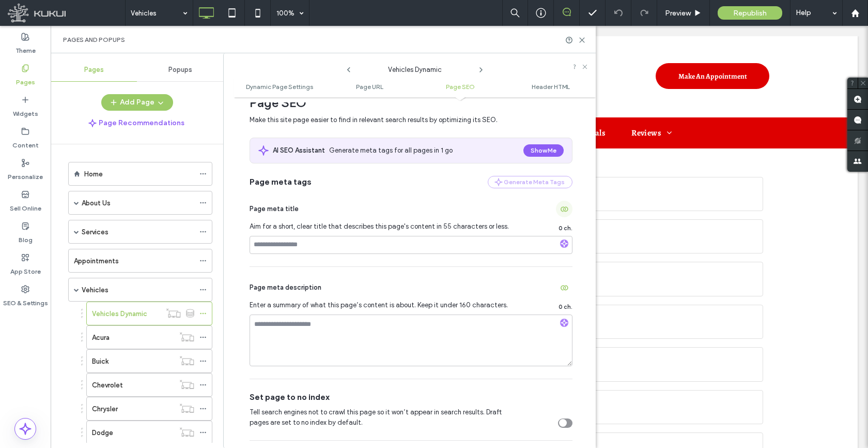
type input "********"
click at [561, 209] on use "button" at bounding box center [565, 208] width 8 height 5
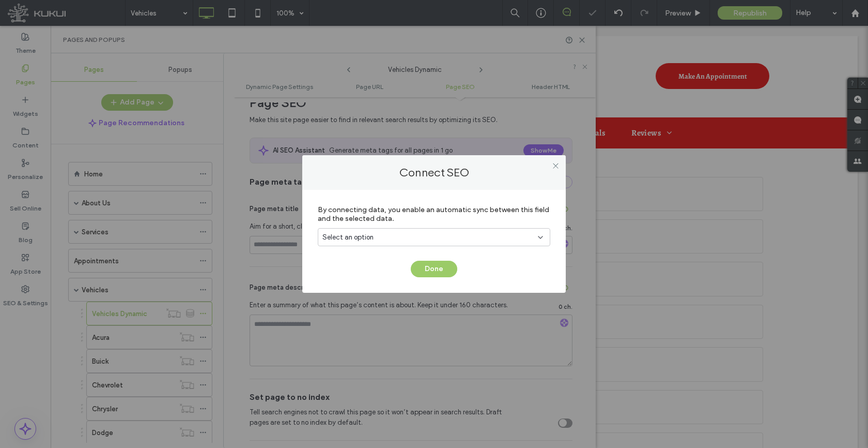
click at [402, 243] on div "Select an option" at bounding box center [434, 237] width 233 height 18
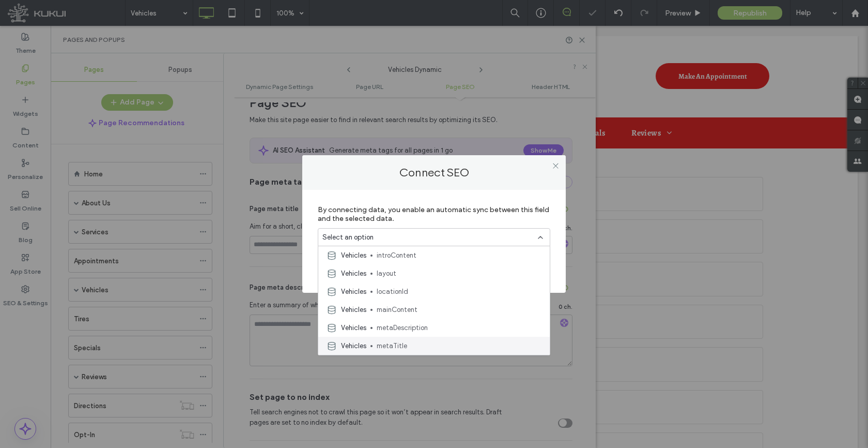
scroll to position [182, 0]
click at [404, 304] on span "metaTitle" at bounding box center [459, 308] width 165 height 10
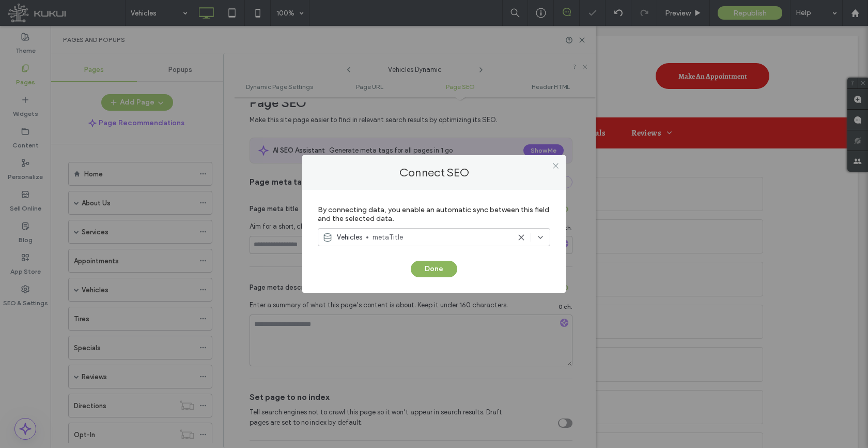
click at [433, 272] on button "Done" at bounding box center [434, 269] width 47 height 17
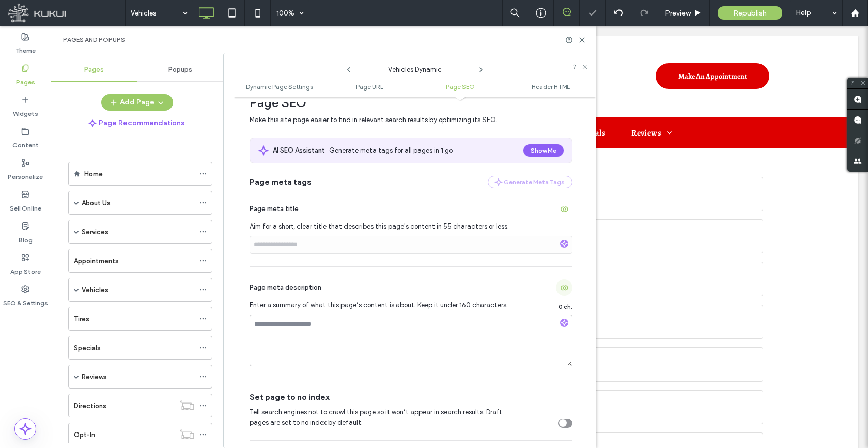
click at [558, 294] on span "button" at bounding box center [564, 287] width 17 height 17
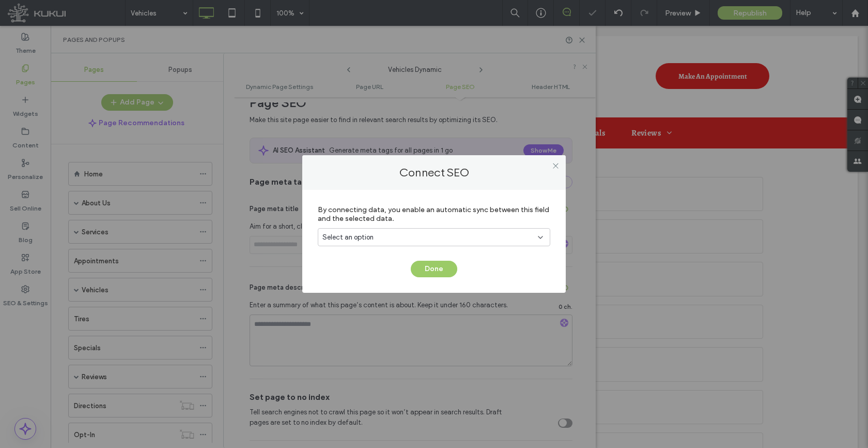
click at [378, 242] on div "Select an option" at bounding box center [434, 237] width 233 height 18
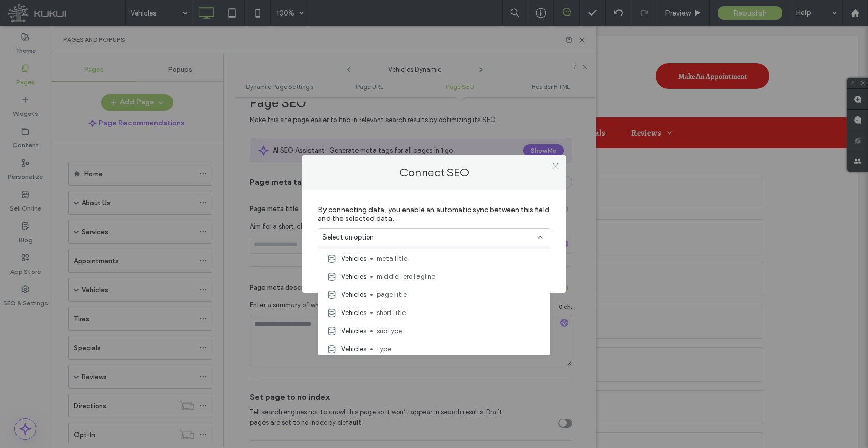
scroll to position [185, 0]
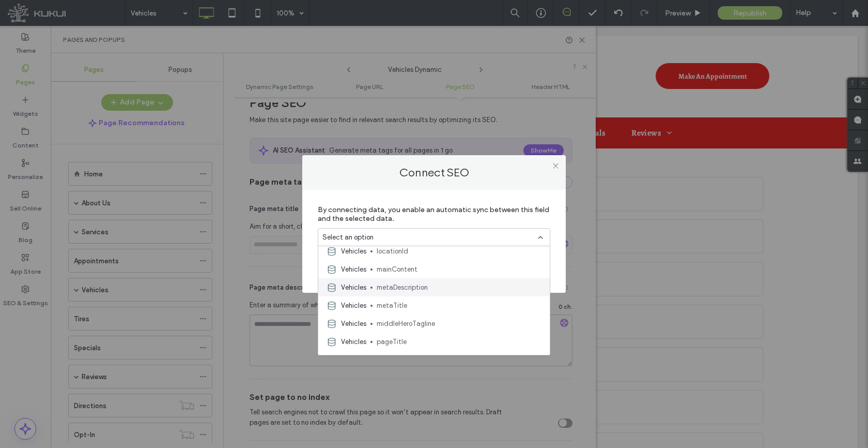
click at [423, 290] on span "metaDescription" at bounding box center [459, 287] width 165 height 10
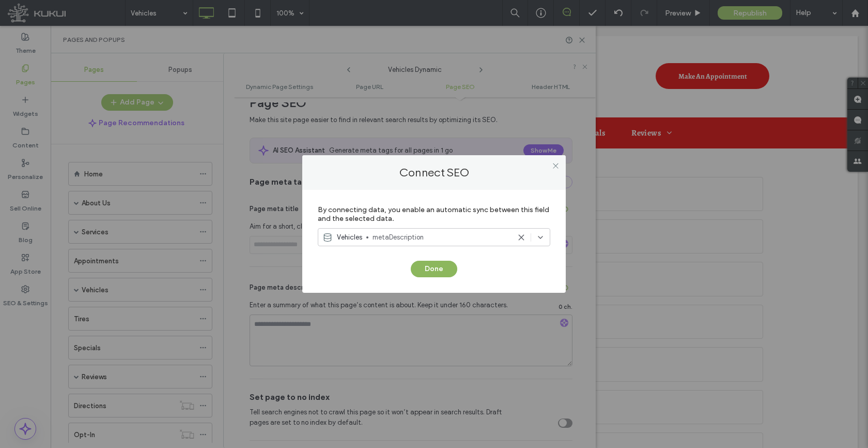
click at [427, 273] on button "Done" at bounding box center [434, 269] width 47 height 17
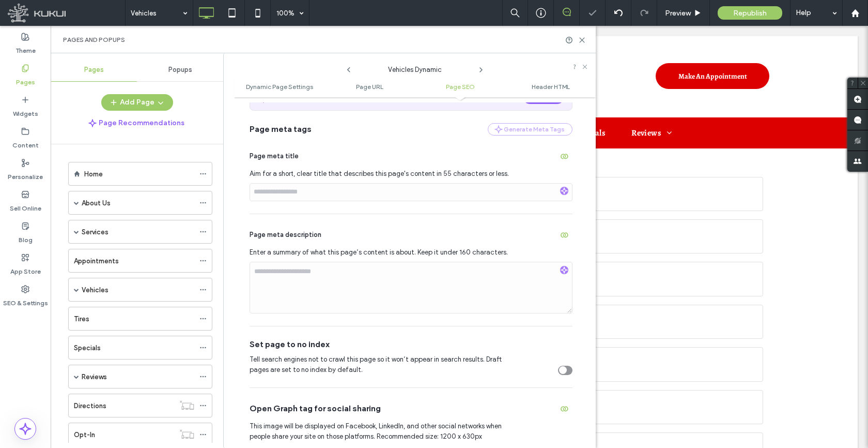
scroll to position [449, 0]
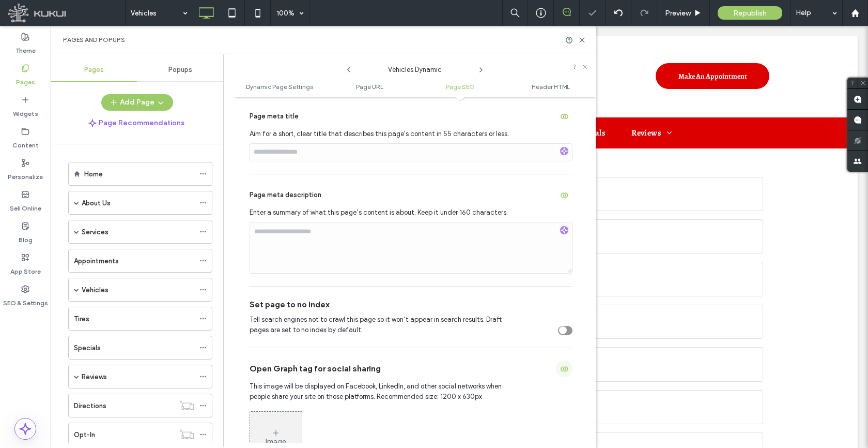
click at [563, 371] on use "button" at bounding box center [565, 368] width 8 height 5
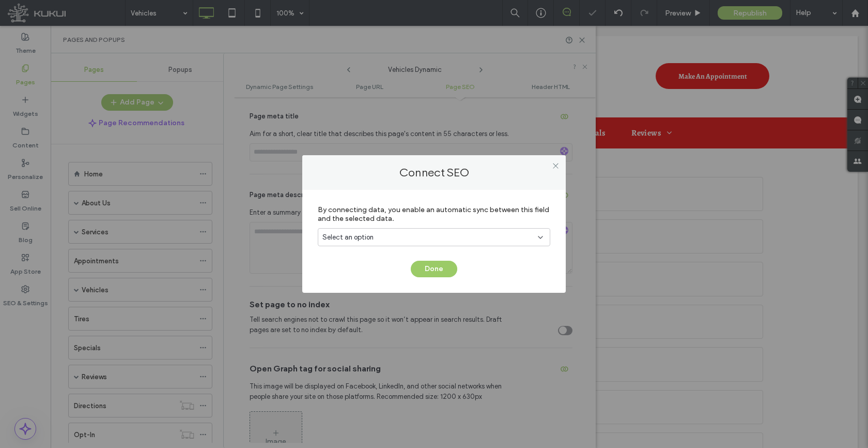
click at [409, 237] on div "Select an option" at bounding box center [428, 237] width 211 height 10
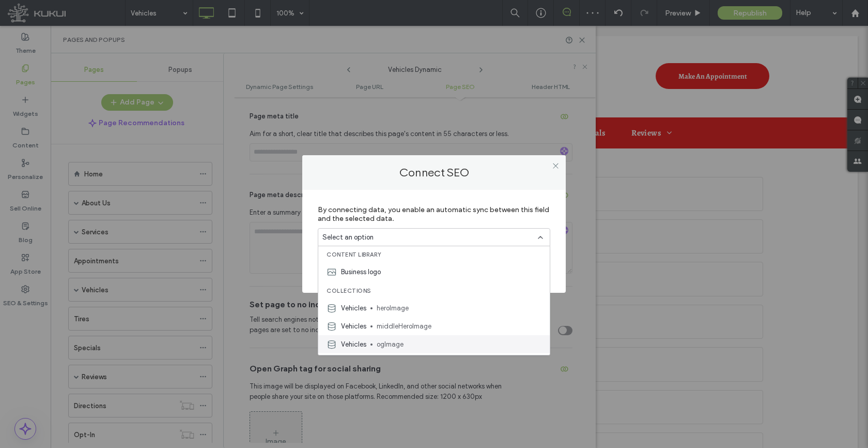
scroll to position [2, 0]
click at [396, 339] on span "ogImage" at bounding box center [459, 344] width 165 height 10
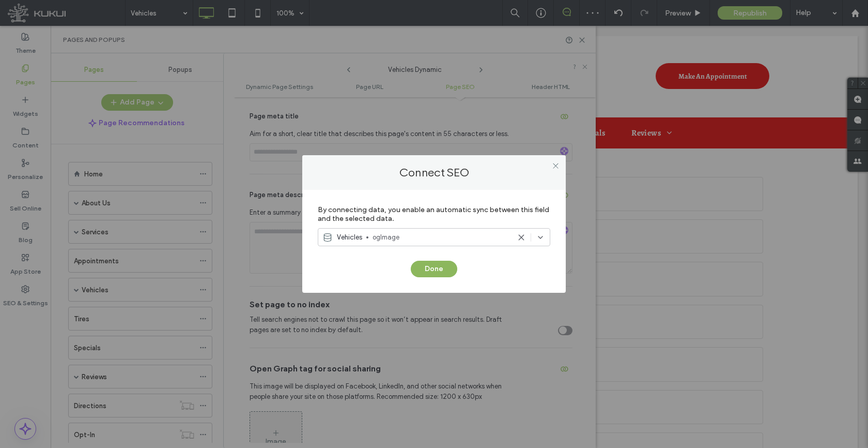
click at [425, 272] on button "Done" at bounding box center [434, 269] width 47 height 17
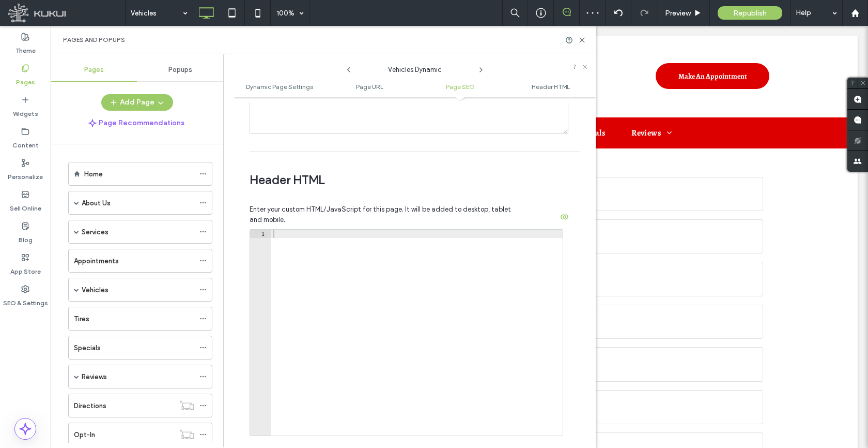
scroll to position [928, 0]
click at [346, 244] on div at bounding box center [417, 340] width 292 height 222
paste textarea "**********"
type textarea "**********"
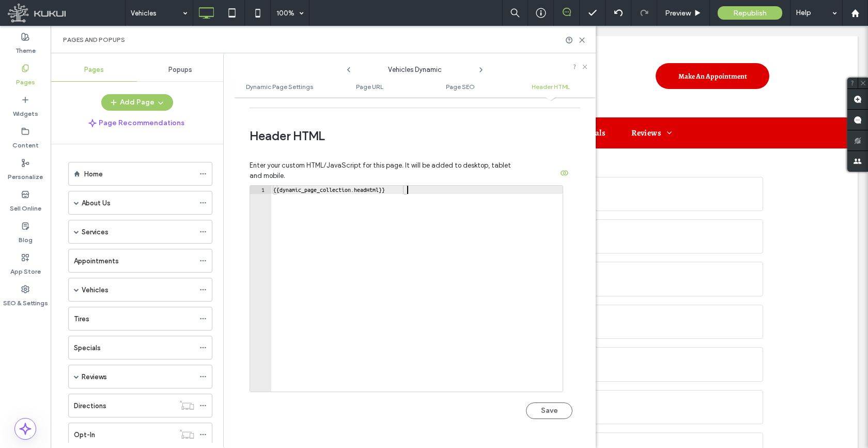
scroll to position [986, 0]
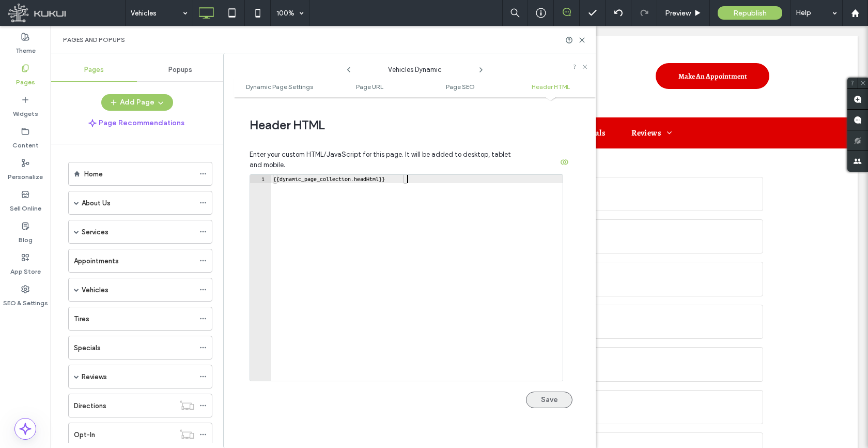
click at [554, 397] on button "Save" at bounding box center [549, 399] width 47 height 17
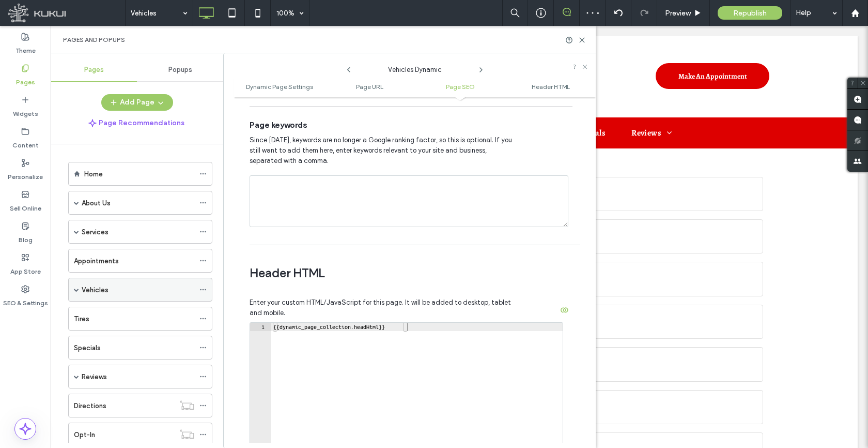
click at [77, 288] on span at bounding box center [76, 289] width 5 height 5
click at [138, 294] on div "Vehicles" at bounding box center [138, 289] width 113 height 11
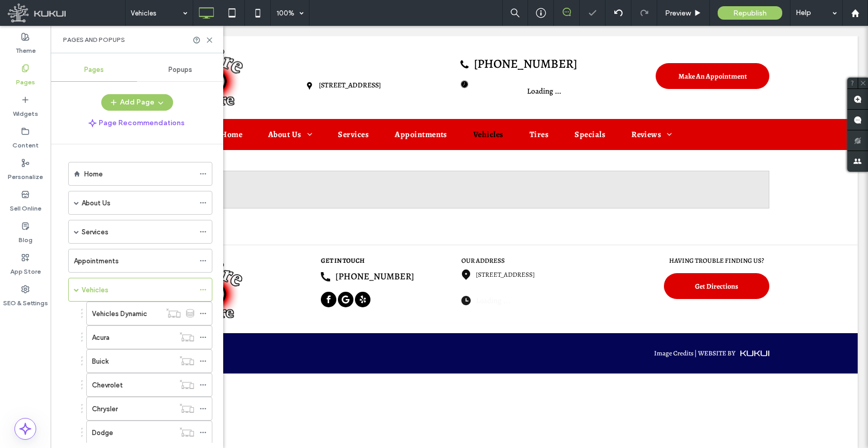
scroll to position [0, 0]
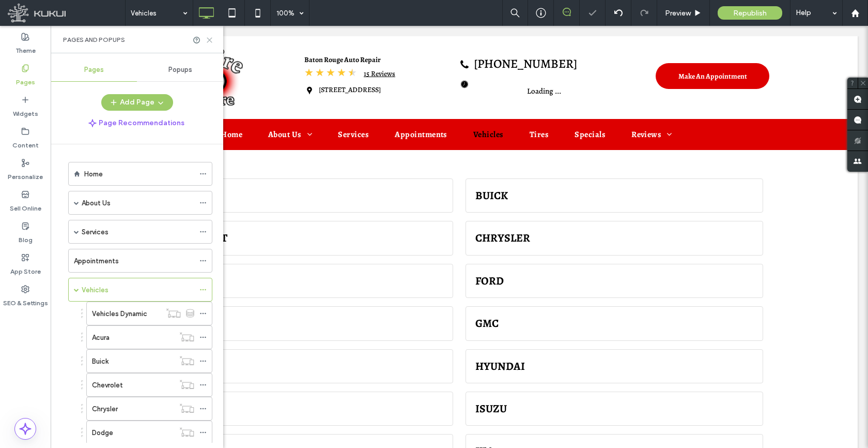
click at [208, 37] on icon at bounding box center [210, 40] width 8 height 8
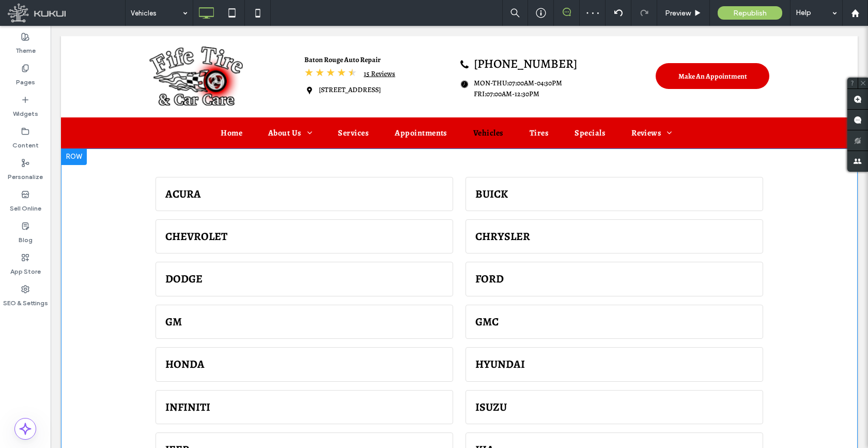
click at [69, 160] on div at bounding box center [74, 156] width 26 height 17
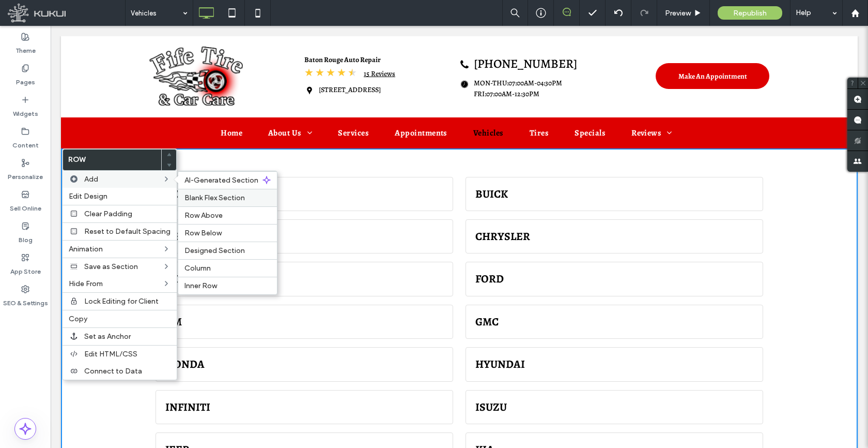
click at [205, 199] on span "Blank Flex Section" at bounding box center [215, 197] width 60 height 9
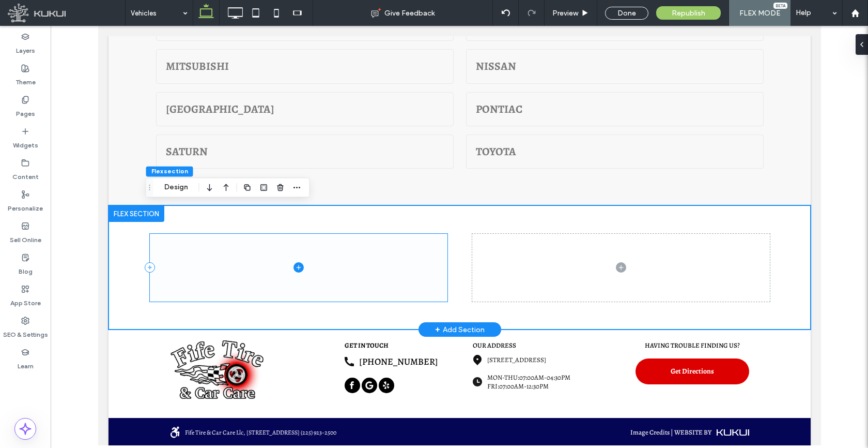
scroll to position [512, 0]
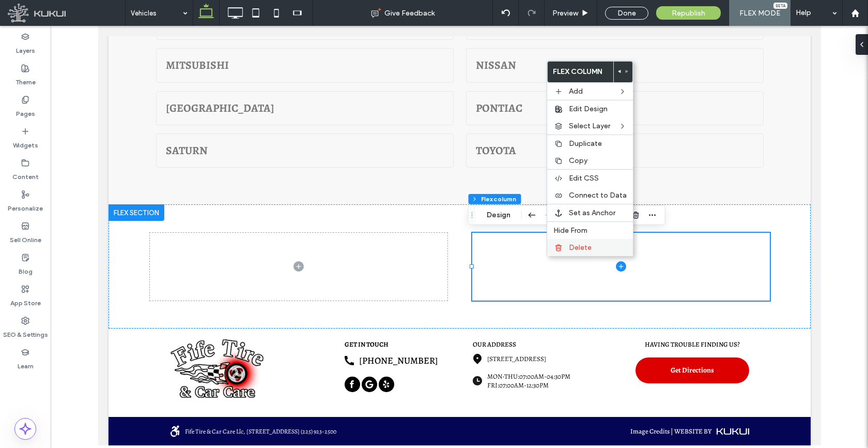
click at [570, 246] on span "Delete" at bounding box center [580, 247] width 23 height 9
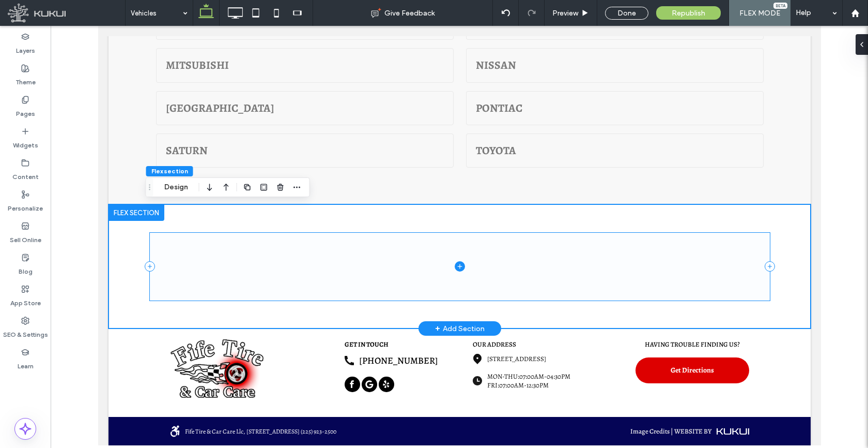
click at [446, 263] on span at bounding box center [459, 267] width 620 height 68
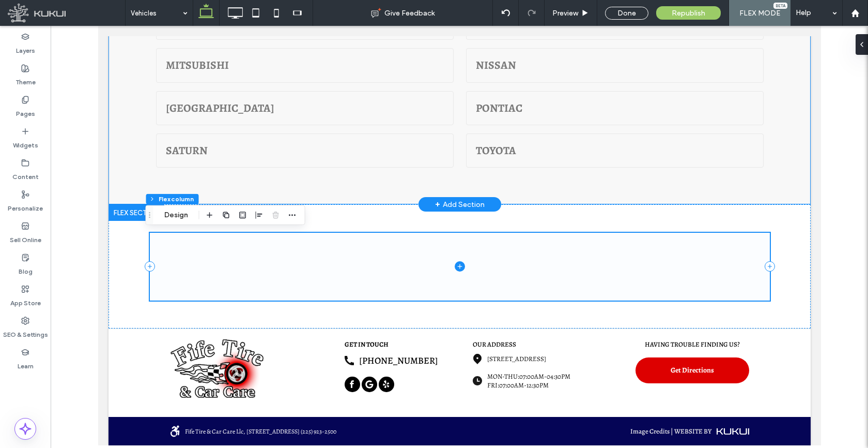
drag, startPoint x: 452, startPoint y: 265, endPoint x: 392, endPoint y: 157, distance: 123.8
click at [454, 265] on icon at bounding box center [459, 266] width 10 height 10
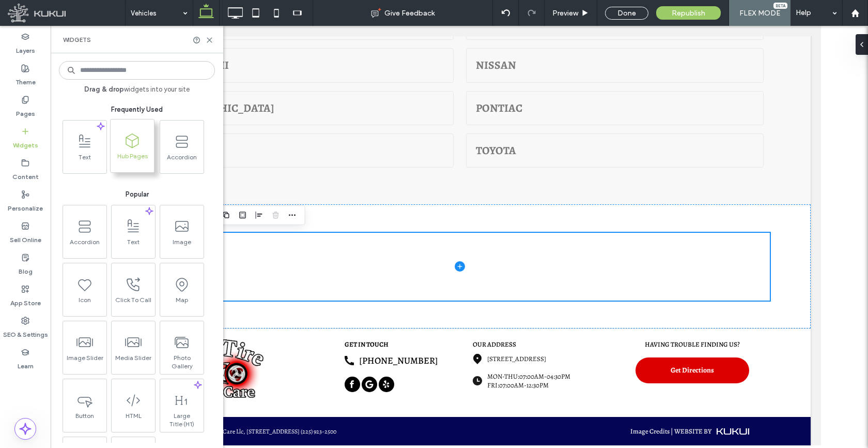
click at [125, 136] on icon at bounding box center [132, 140] width 17 height 17
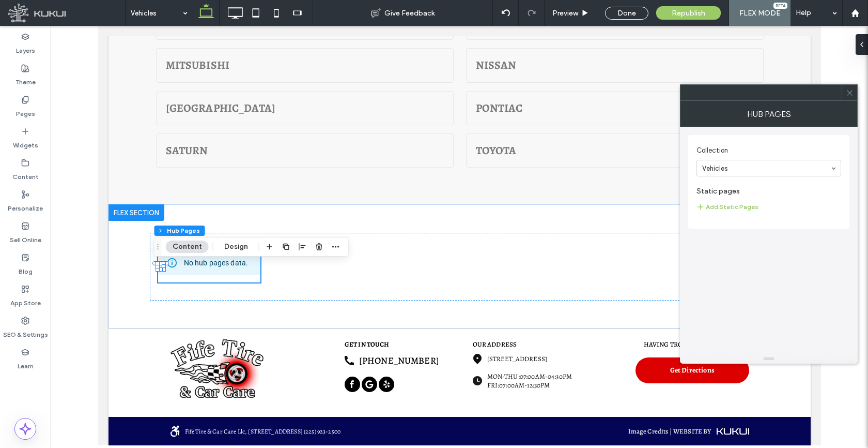
click at [850, 89] on icon at bounding box center [850, 93] width 8 height 8
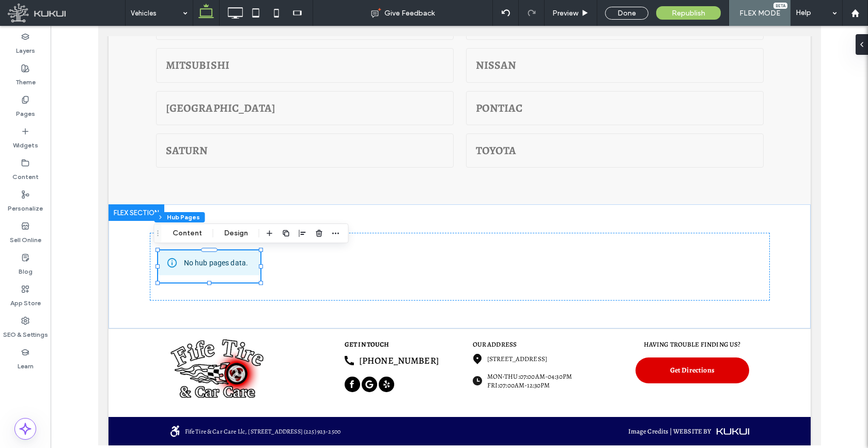
click at [860, 46] on icon at bounding box center [862, 44] width 8 height 8
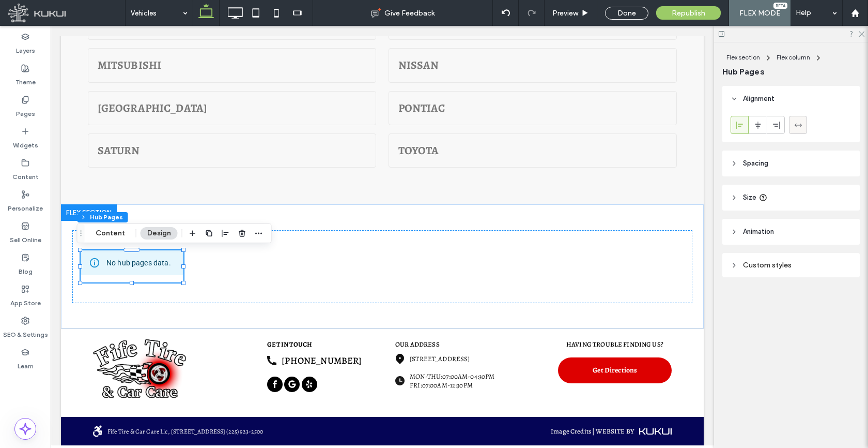
click at [796, 121] on icon at bounding box center [798, 125] width 8 height 8
type input "***"
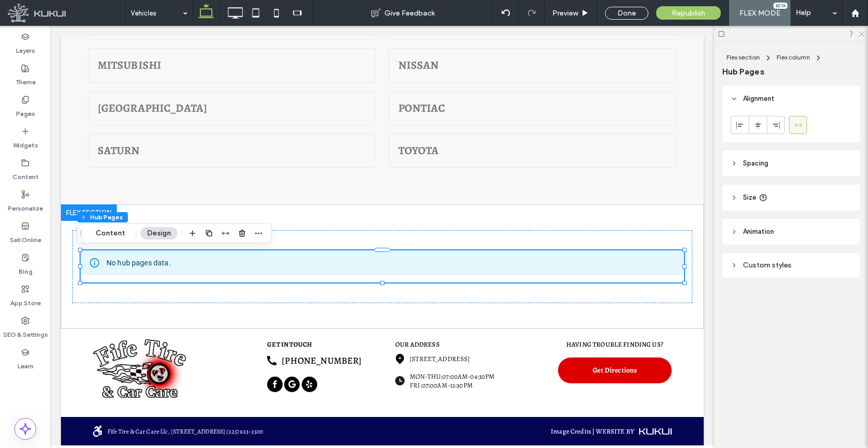
click at [863, 34] on icon at bounding box center [861, 33] width 7 height 7
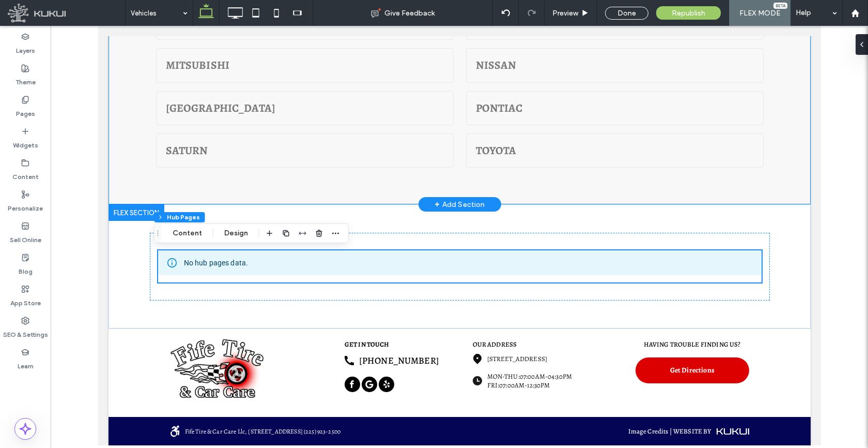
scroll to position [0, 0]
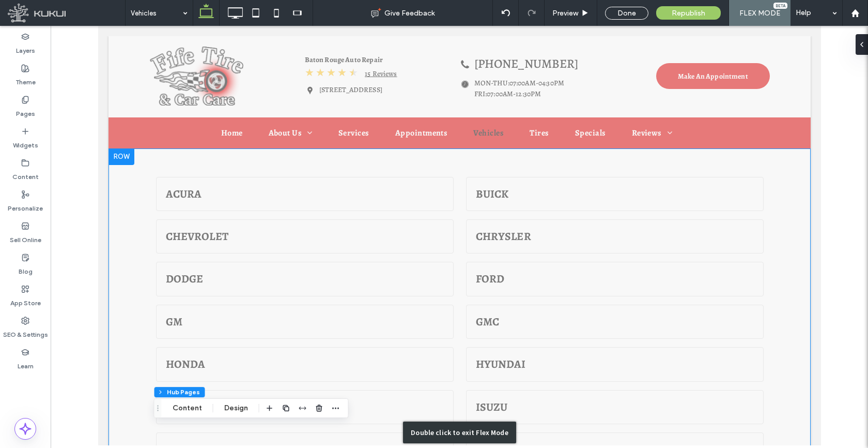
click at [113, 178] on div "Double click to exit Flex Mode" at bounding box center [459, 432] width 702 height 568
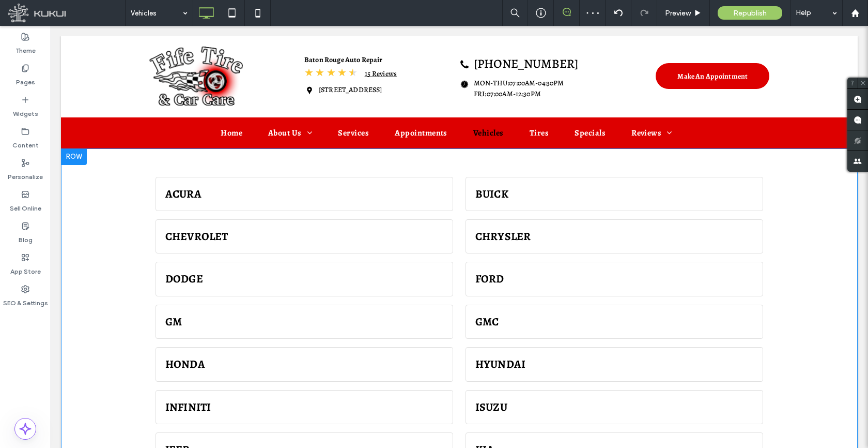
click at [73, 154] on div at bounding box center [74, 156] width 26 height 17
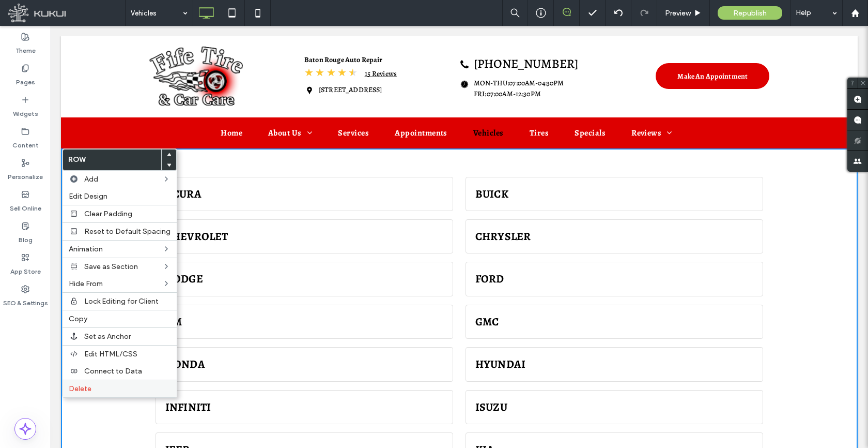
click at [101, 388] on label "Delete" at bounding box center [120, 388] width 102 height 9
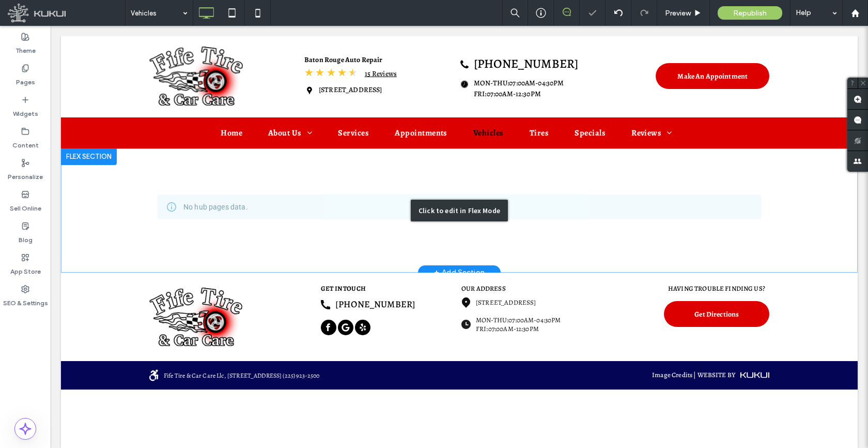
click at [372, 223] on div "Click to edit in Flex Mode" at bounding box center [459, 210] width 797 height 124
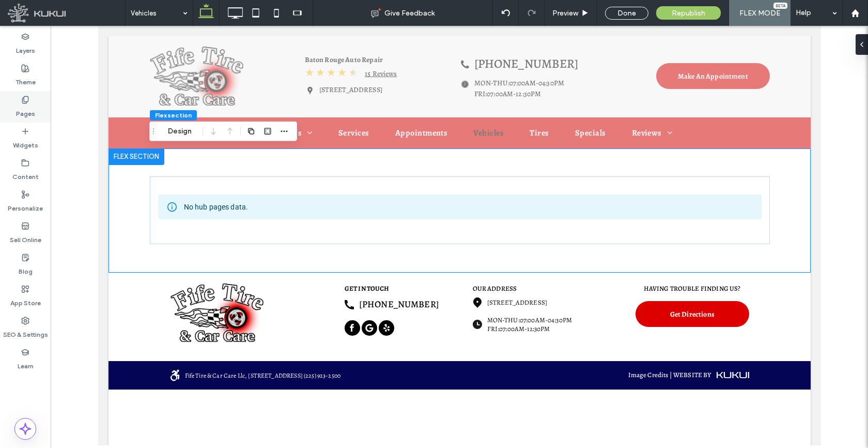
click at [23, 109] on label "Pages" at bounding box center [25, 111] width 19 height 14
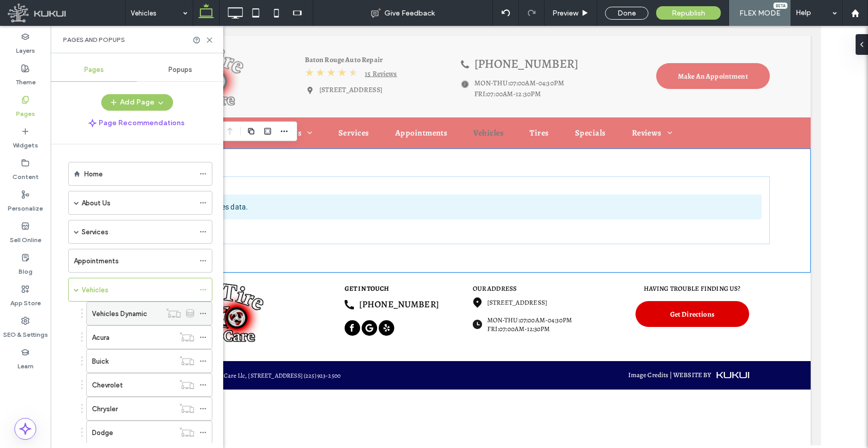
click at [205, 313] on use at bounding box center [203, 314] width 6 height 2
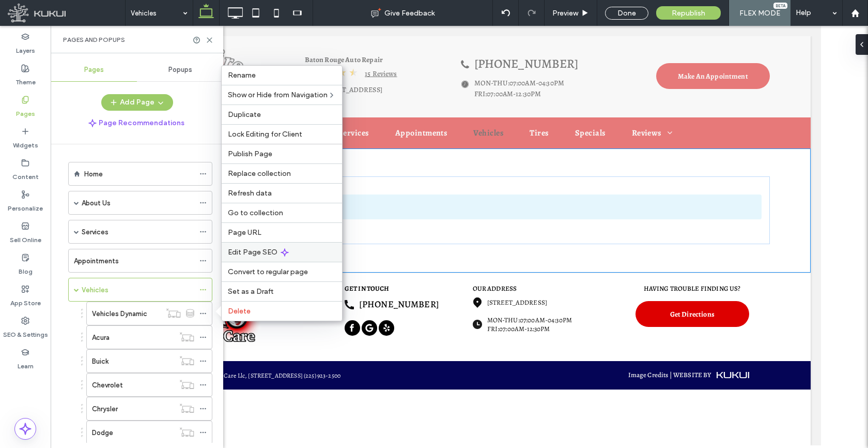
click at [248, 251] on span "Edit Page SEO" at bounding box center [253, 252] width 50 height 9
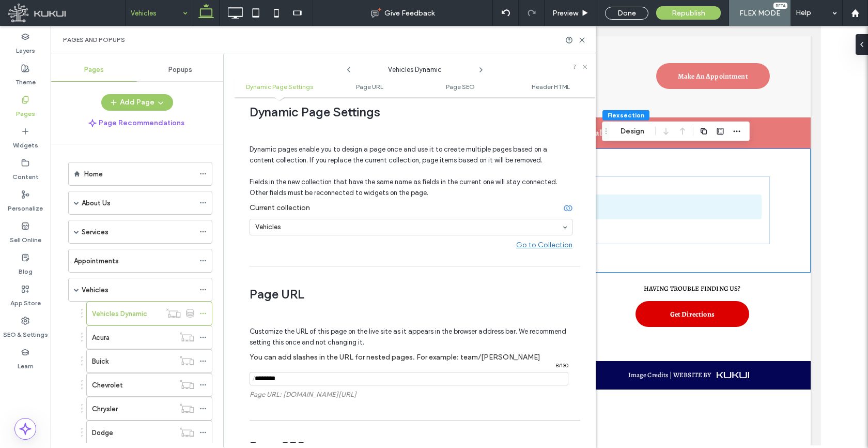
scroll to position [17, 0]
